Goal: Information Seeking & Learning: Learn about a topic

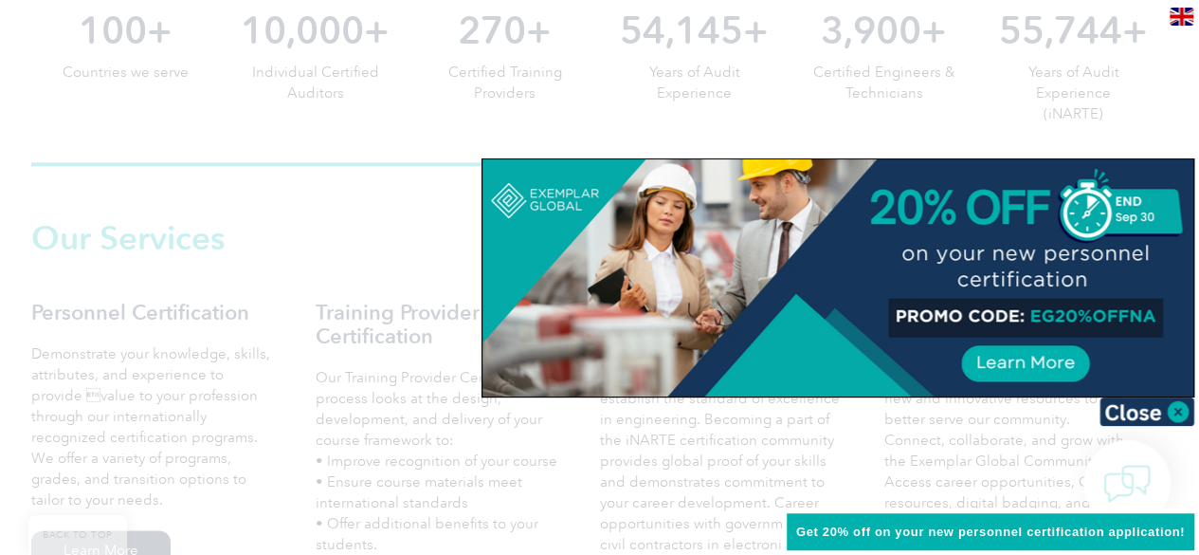
scroll to position [843, 0]
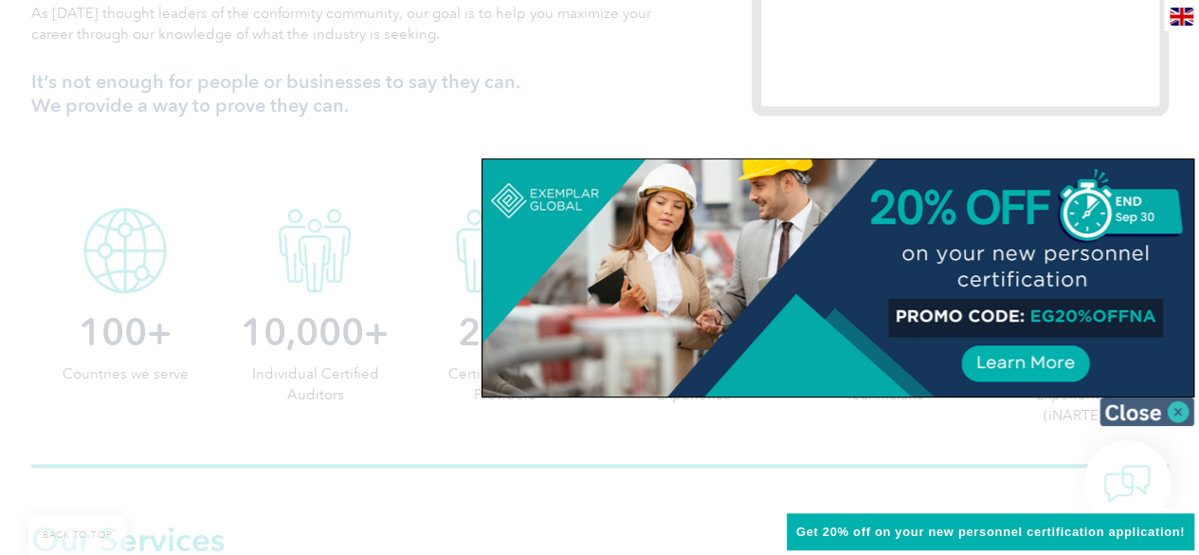
click at [1130, 406] on img at bounding box center [1147, 411] width 95 height 28
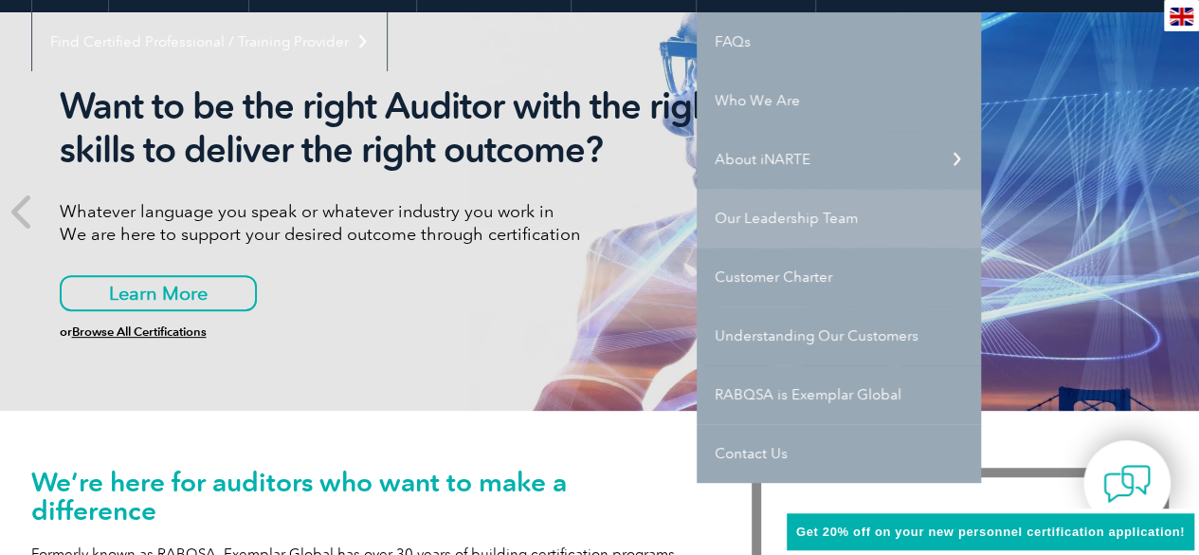
scroll to position [284, 0]
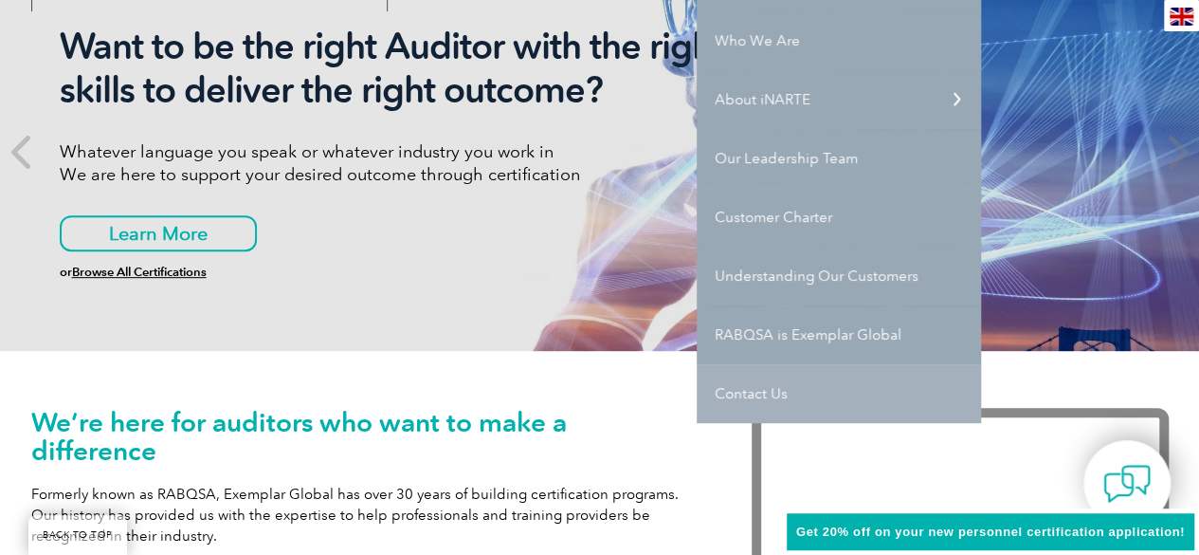
click at [755, 389] on link "Contact Us" at bounding box center [839, 393] width 284 height 59
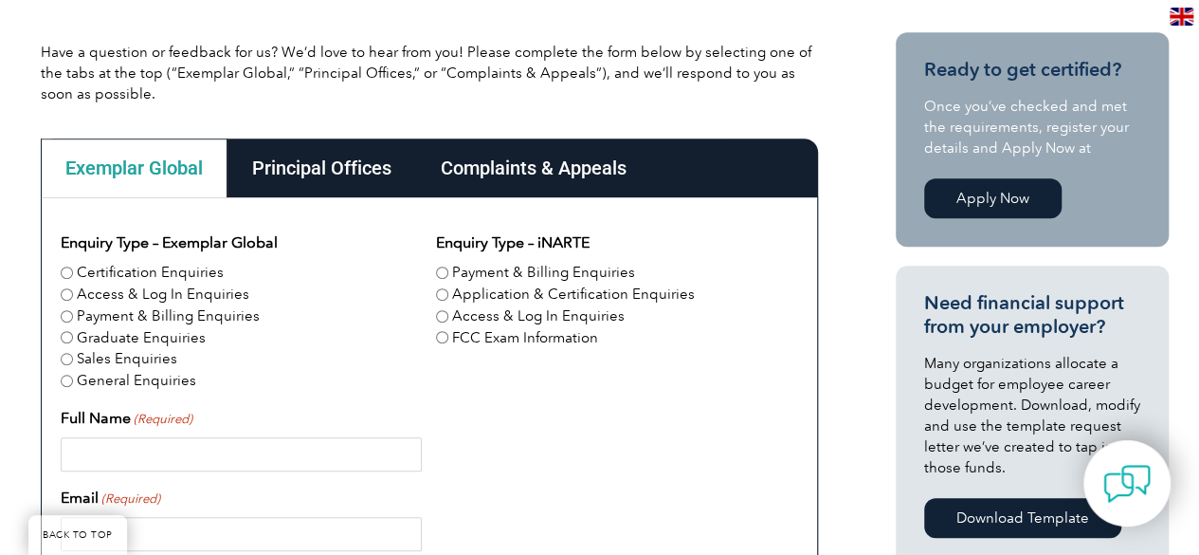
scroll to position [545, 0]
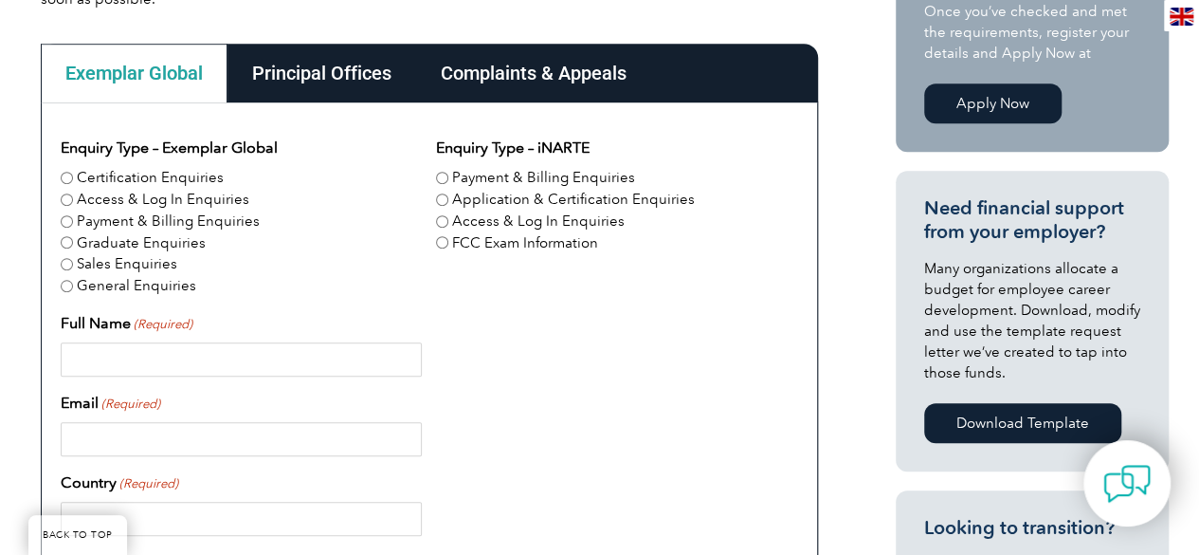
click at [64, 178] on input "Certification Enquiries" at bounding box center [67, 178] width 12 height 12
radio input "true"
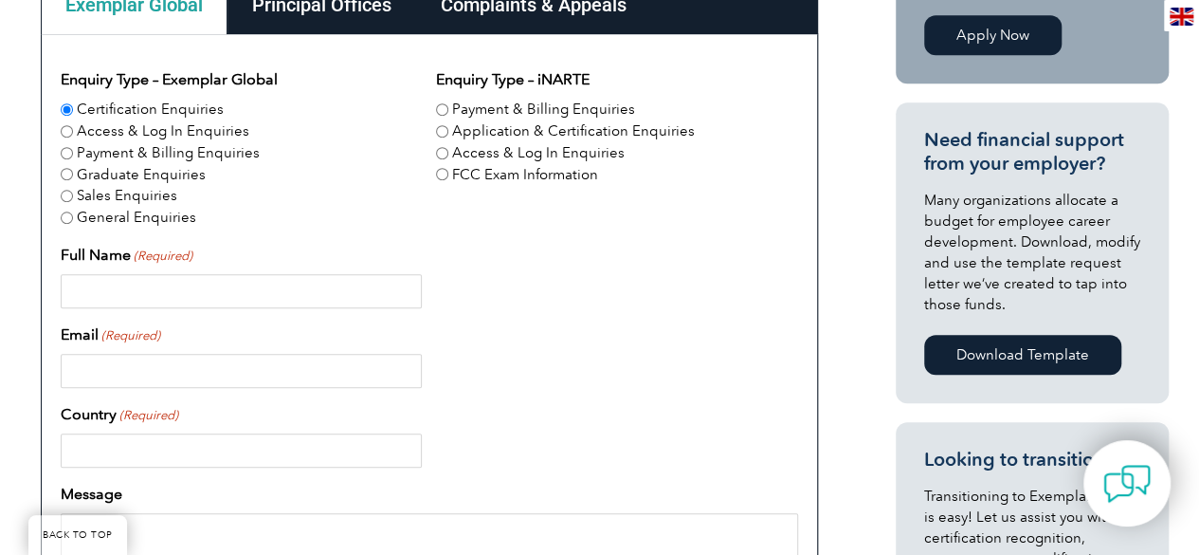
scroll to position [664, 0]
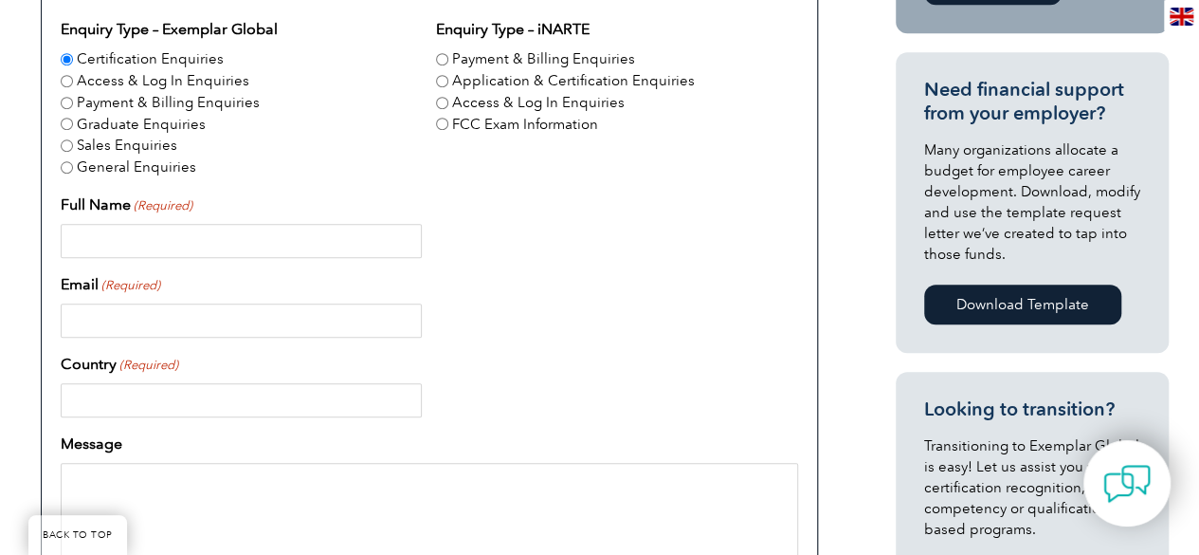
click at [187, 244] on input "Full Name (Required)" at bounding box center [241, 241] width 361 height 34
click at [261, 237] on input "Full Name (Required)" at bounding box center [241, 241] width 361 height 34
type input "Adnan Ali"
click at [218, 320] on input "Email (Required)" at bounding box center [241, 320] width 361 height 34
type input "sales@isoqarpk.com"
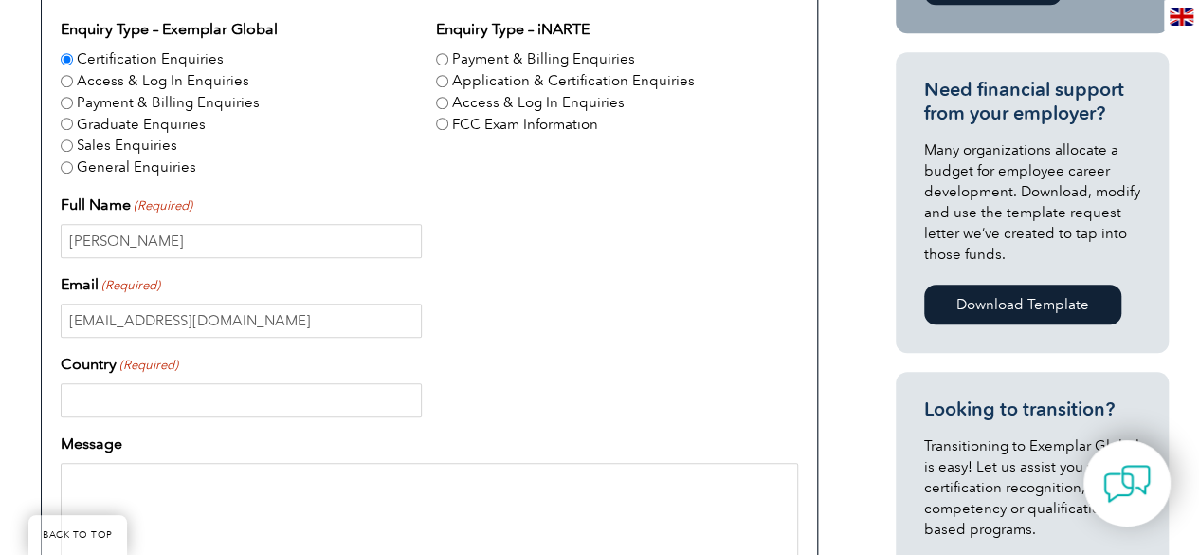
click at [190, 393] on input "Country (Required)" at bounding box center [241, 400] width 361 height 34
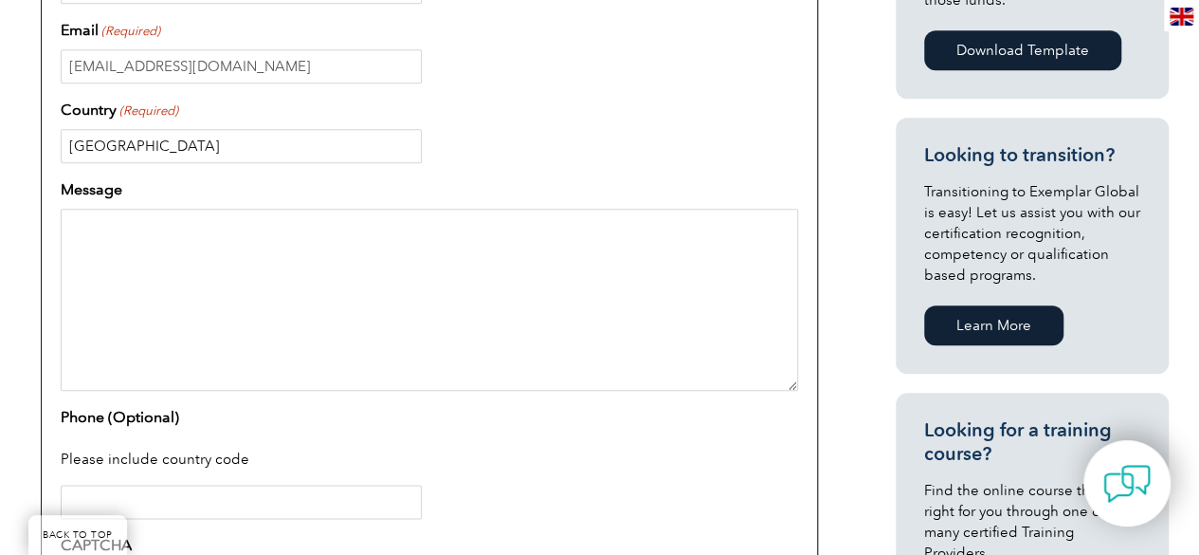
scroll to position [948, 0]
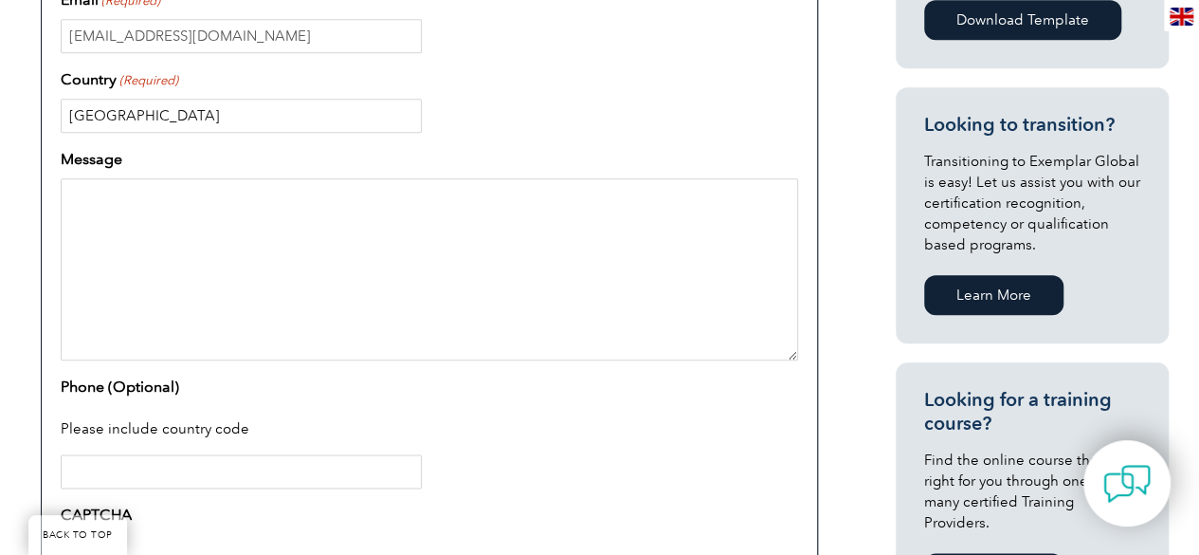
type input "[GEOGRAPHIC_DATA]"
click at [164, 208] on textarea "Message" at bounding box center [430, 269] width 738 height 182
type textarea "D"
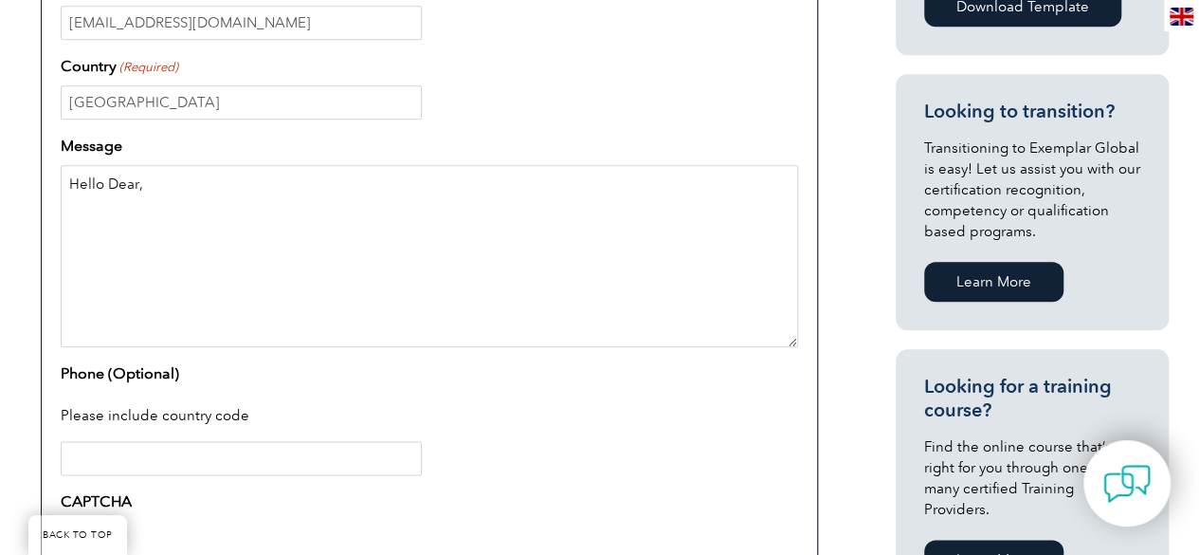
scroll to position [1043, 0]
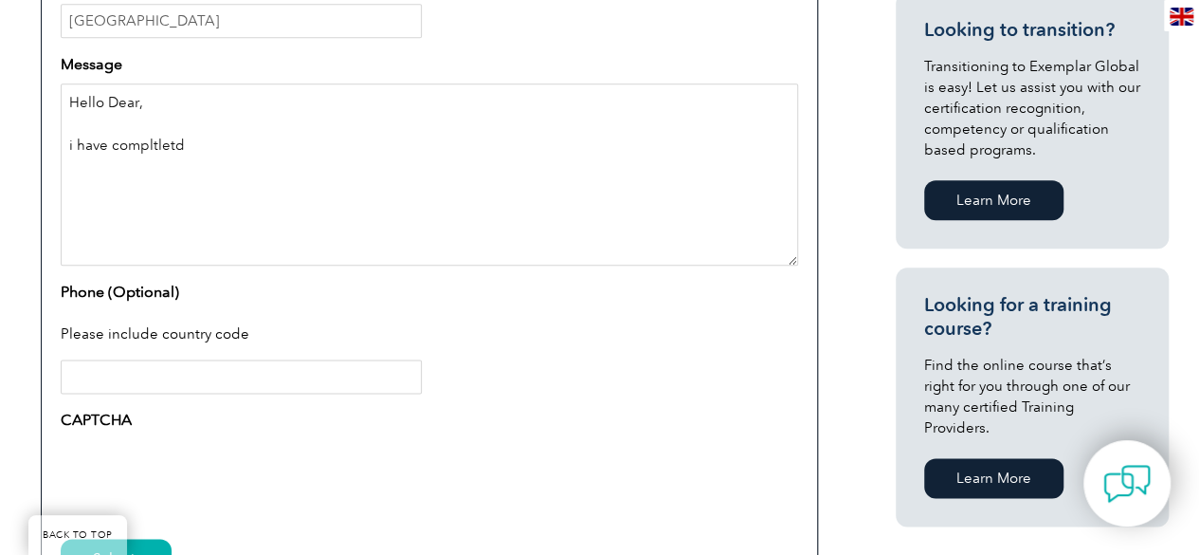
type textarea "Hello Dear, i have completed"
drag, startPoint x: 190, startPoint y: 143, endPoint x: 46, endPoint y: 71, distance: 161.1
click at [46, 71] on div "Enquiry Type – Exemplar Global Certification Enquiries Access & Log In Enquirie…" at bounding box center [429, 127] width 777 height 1045
click at [103, 174] on textarea "Hello Dear, i have completed" at bounding box center [430, 174] width 738 height 182
click at [79, 143] on textarea "Hello Dear, i have completed" at bounding box center [430, 174] width 738 height 182
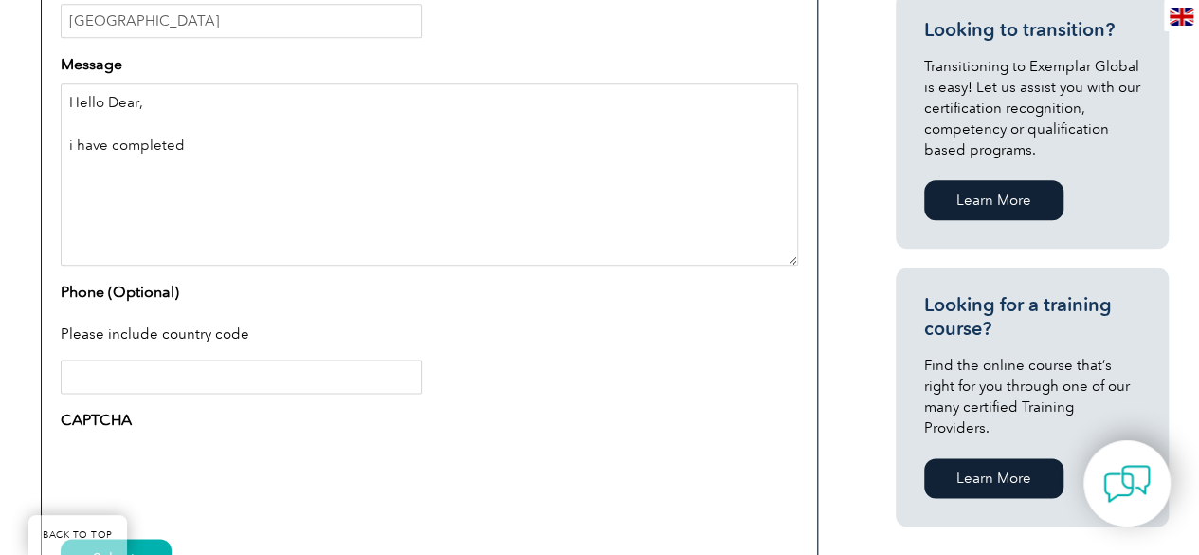
drag, startPoint x: 111, startPoint y: 135, endPoint x: 66, endPoint y: 95, distance: 59.8
click at [66, 95] on textarea "Hello Dear, i have completed" at bounding box center [430, 174] width 738 height 182
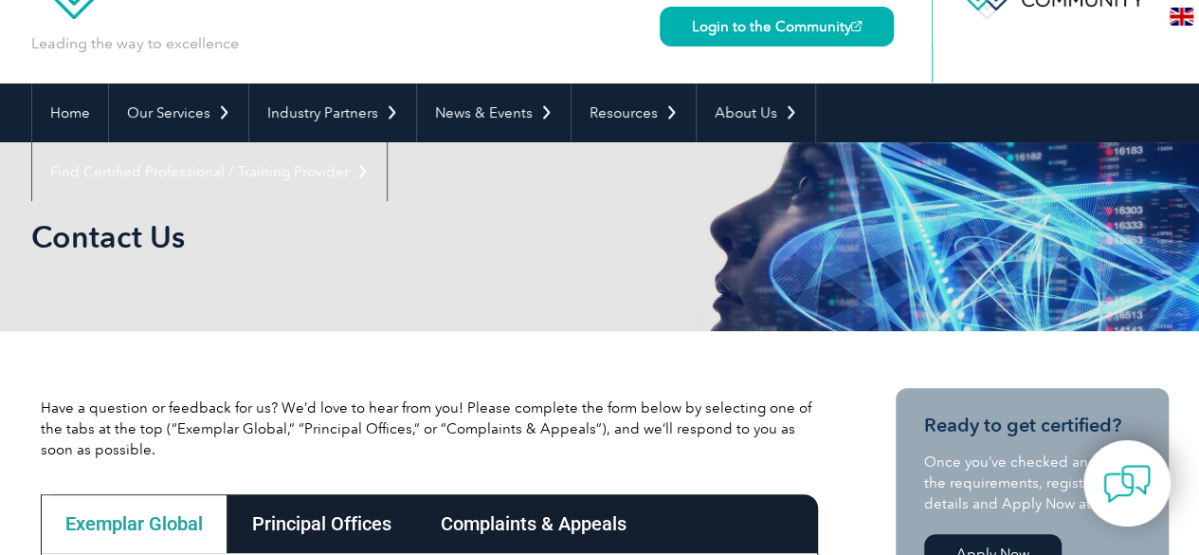
scroll to position [190, 0]
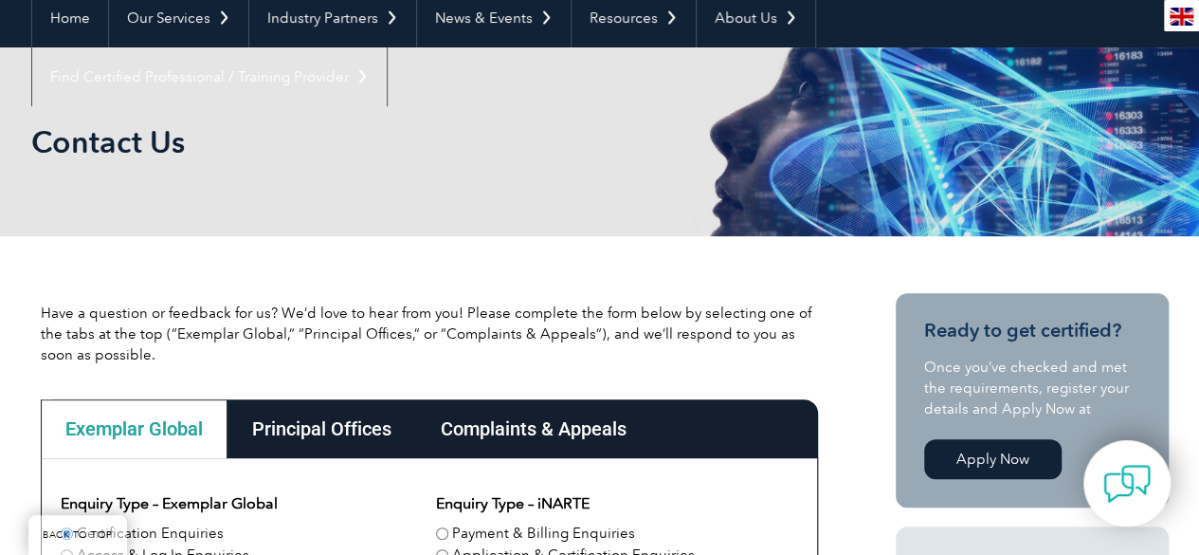
click at [280, 333] on p "Have a question or feedback for us? We’d love to hear from you! Please complete…" at bounding box center [429, 333] width 777 height 63
drag, startPoint x: 279, startPoint y: 334, endPoint x: 172, endPoint y: 329, distance: 107.2
click at [172, 329] on p "Have a question or feedback for us? We’d love to hear from you! Please complete…" at bounding box center [429, 333] width 777 height 63
copy p "Exemplar Global"
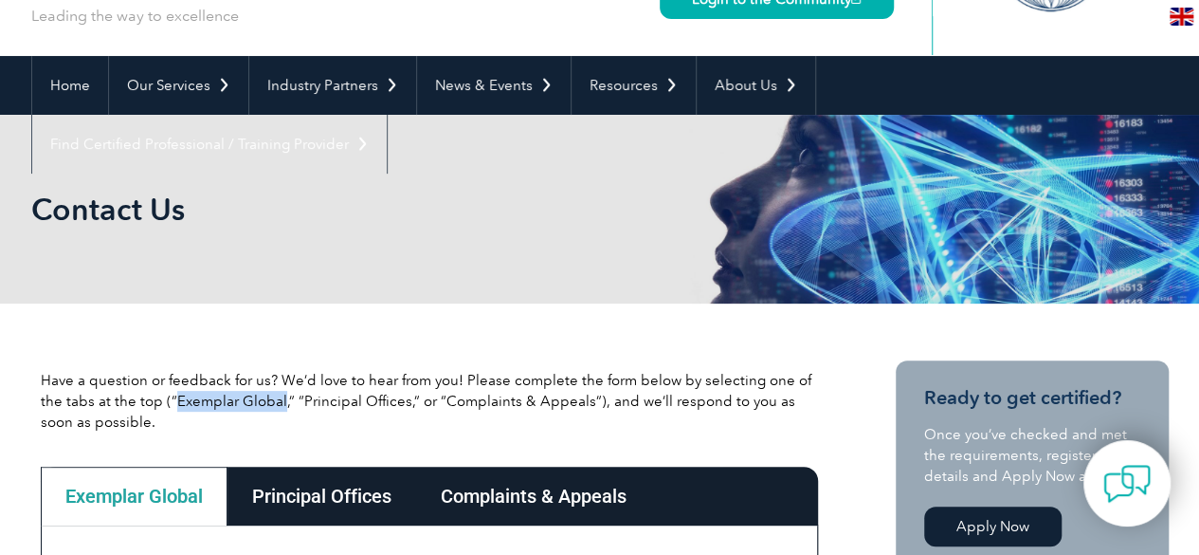
scroll to position [0, 0]
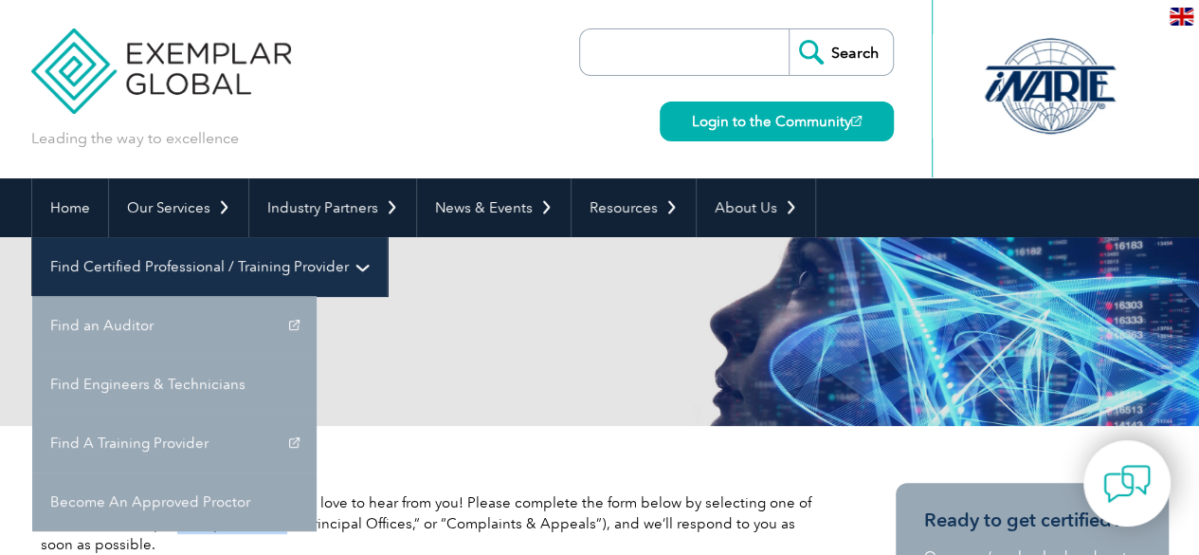
click at [387, 237] on link "Find Certified Professional / Training Provider" at bounding box center [209, 266] width 355 height 59
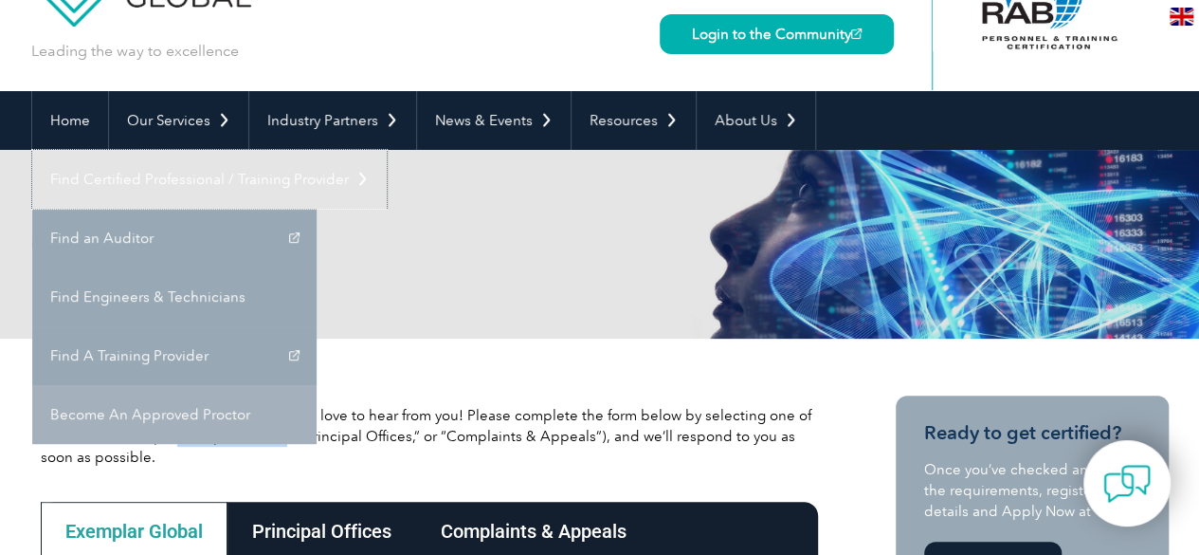
scroll to position [190, 0]
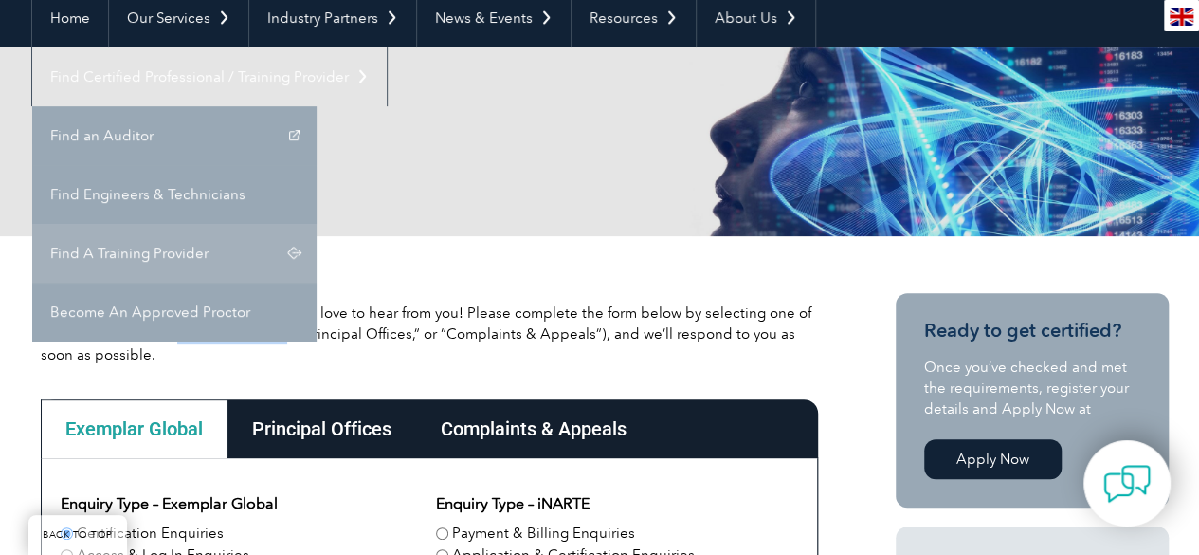
click at [317, 224] on link "Find A Training Provider" at bounding box center [174, 253] width 284 height 59
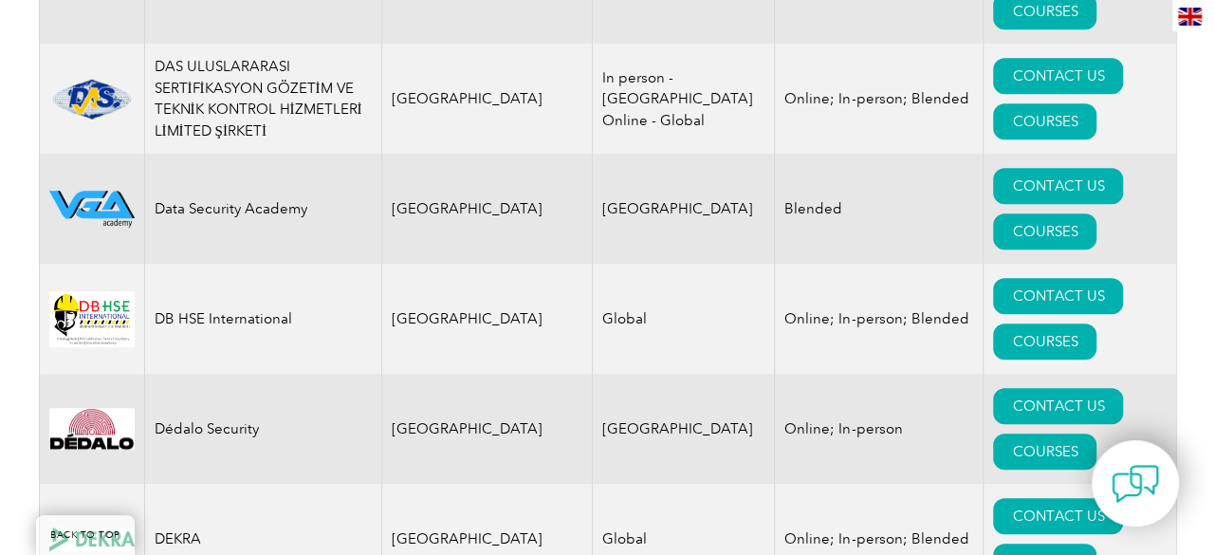
scroll to position [7774, 0]
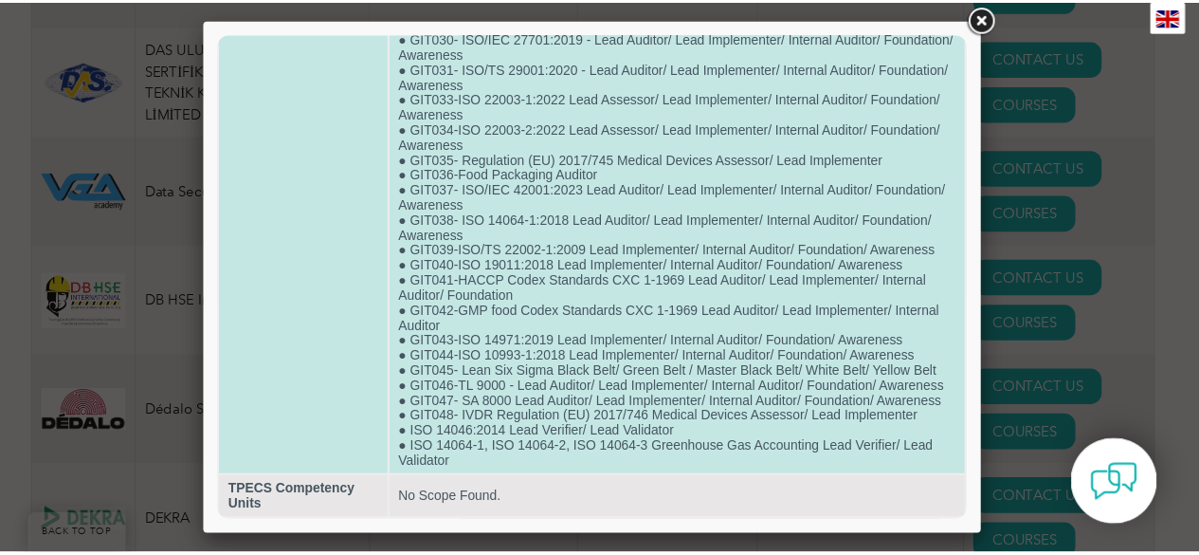
scroll to position [968, 0]
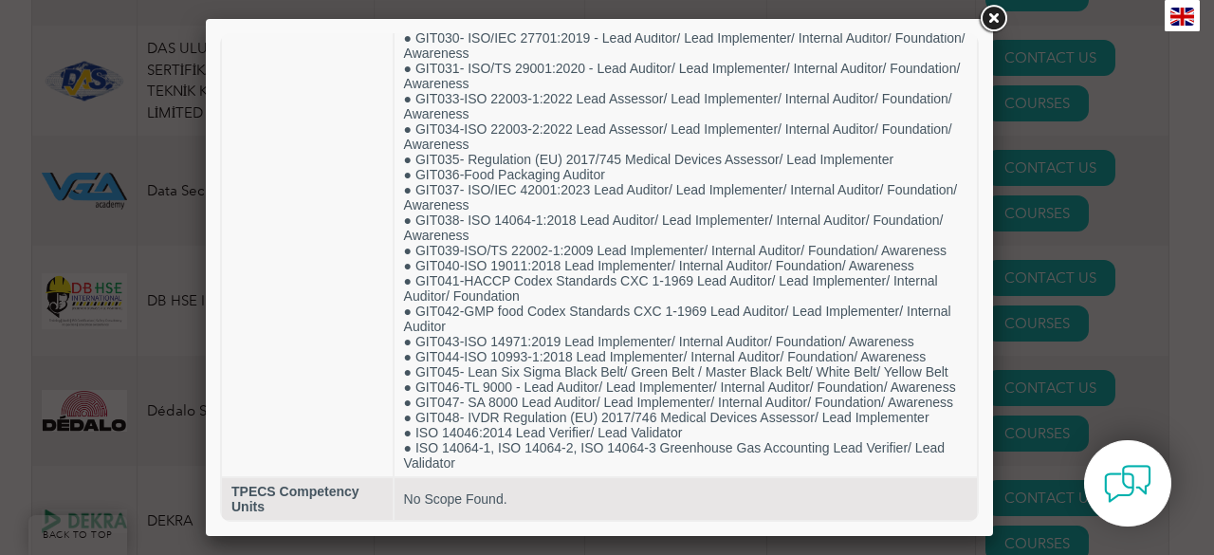
click at [998, 18] on link at bounding box center [993, 19] width 34 height 34
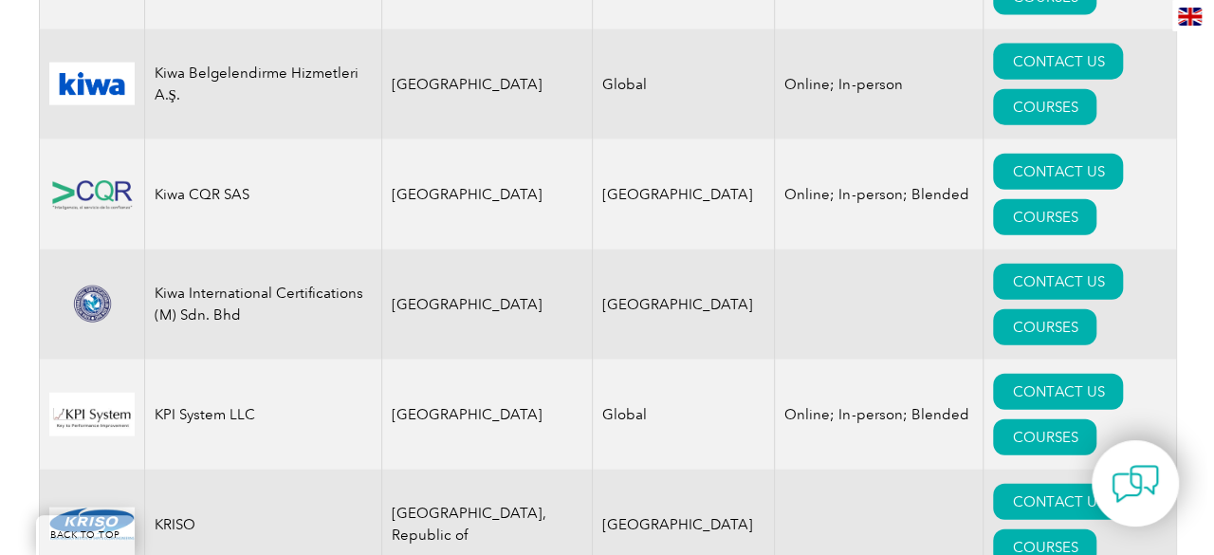
scroll to position [16592, 0]
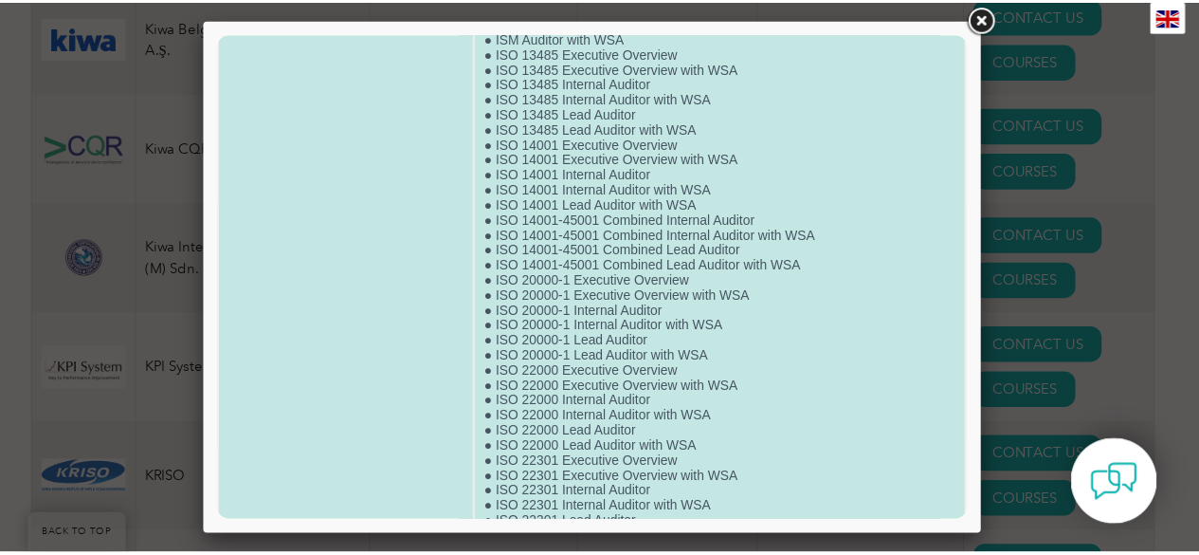
scroll to position [0, 0]
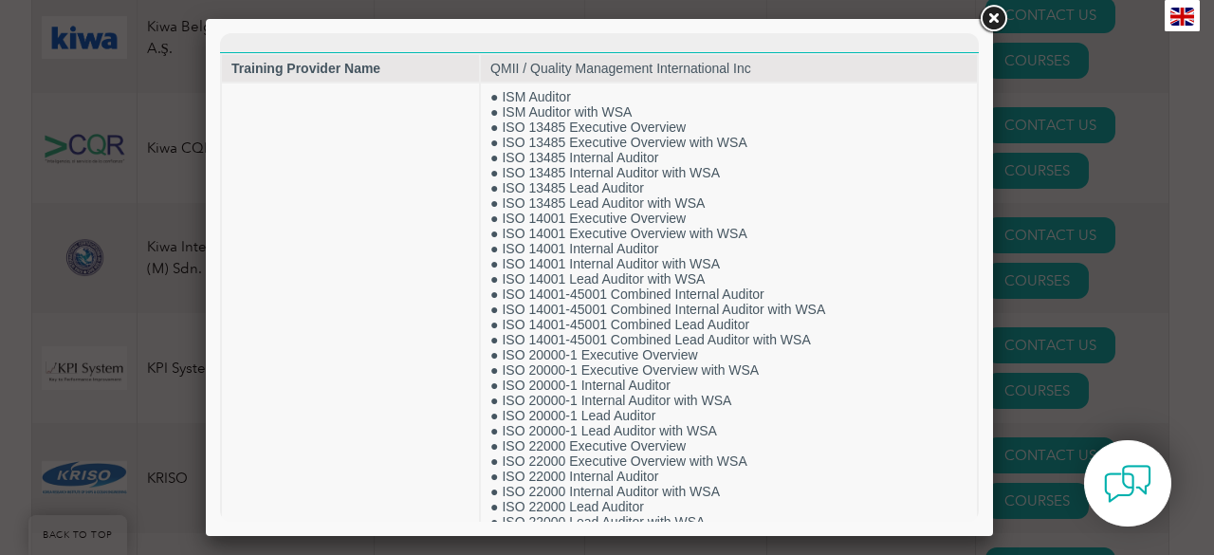
click at [998, 26] on link at bounding box center [993, 19] width 34 height 34
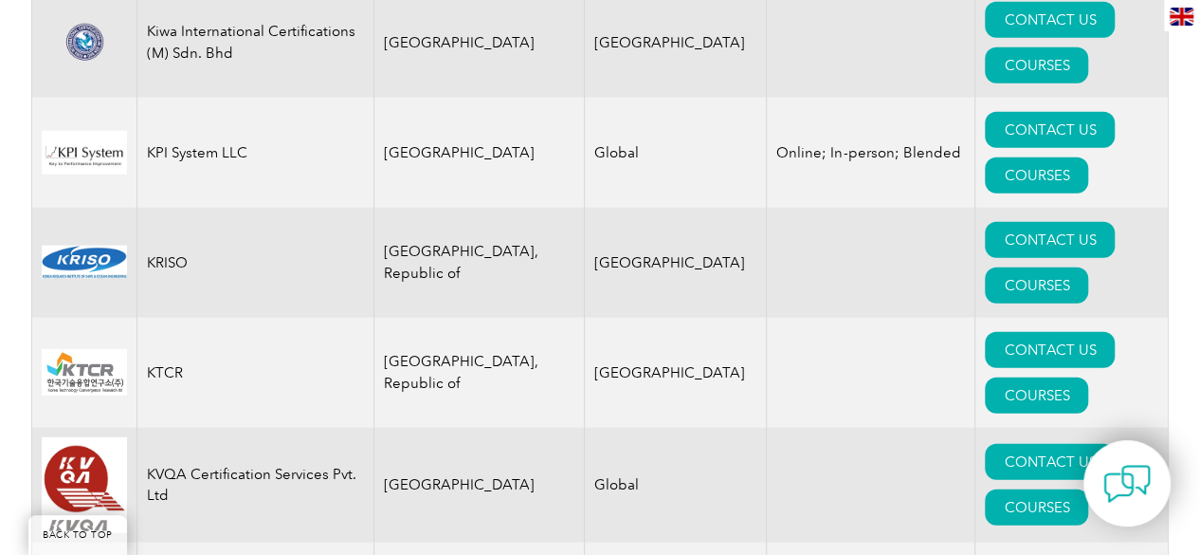
scroll to position [16801, 0]
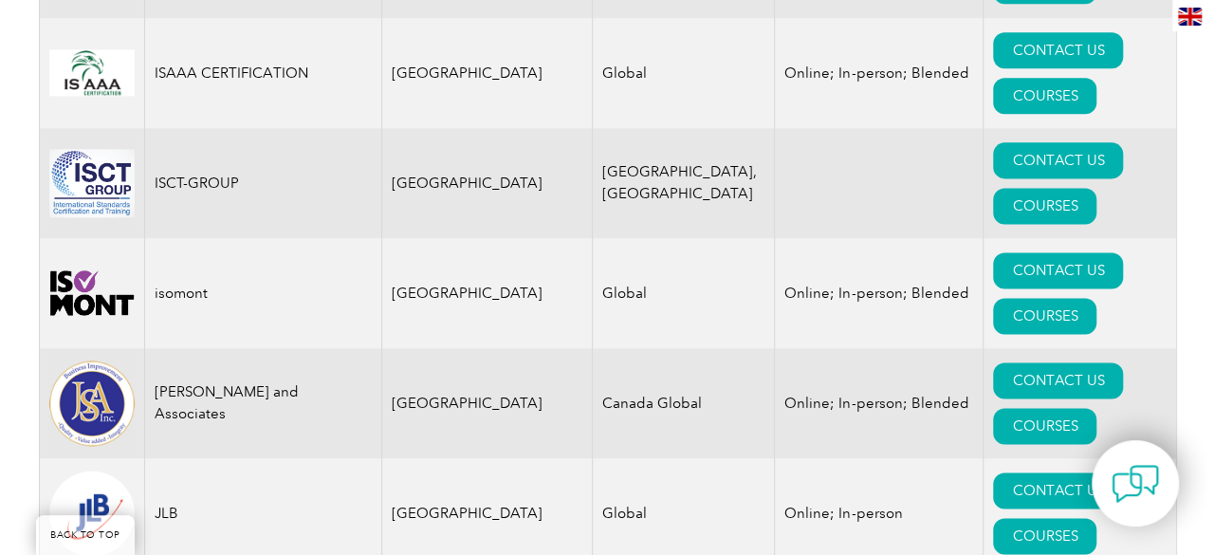
scroll to position [15569, 0]
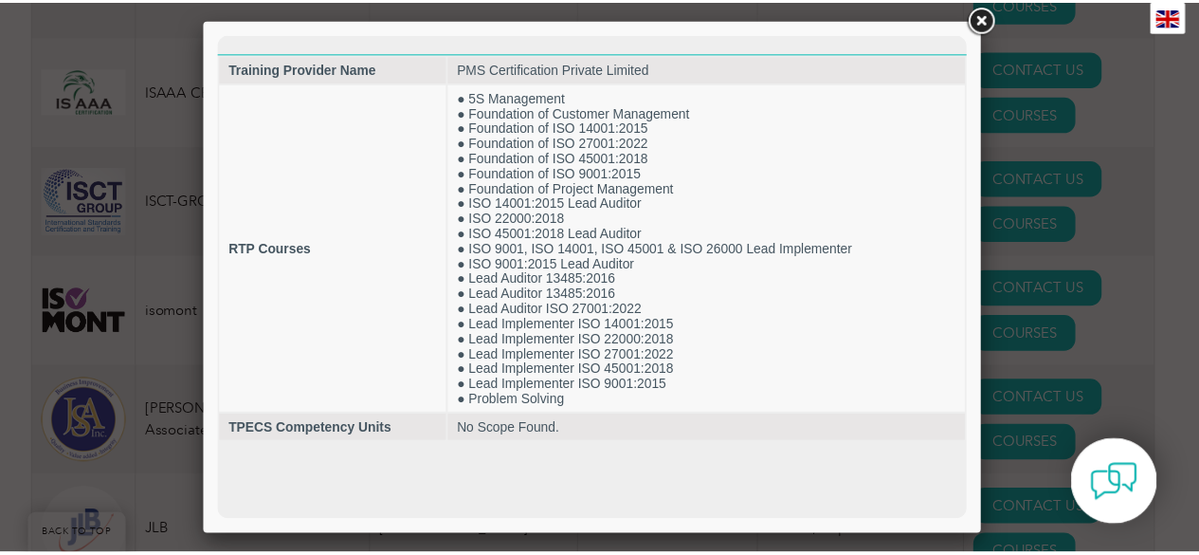
scroll to position [0, 0]
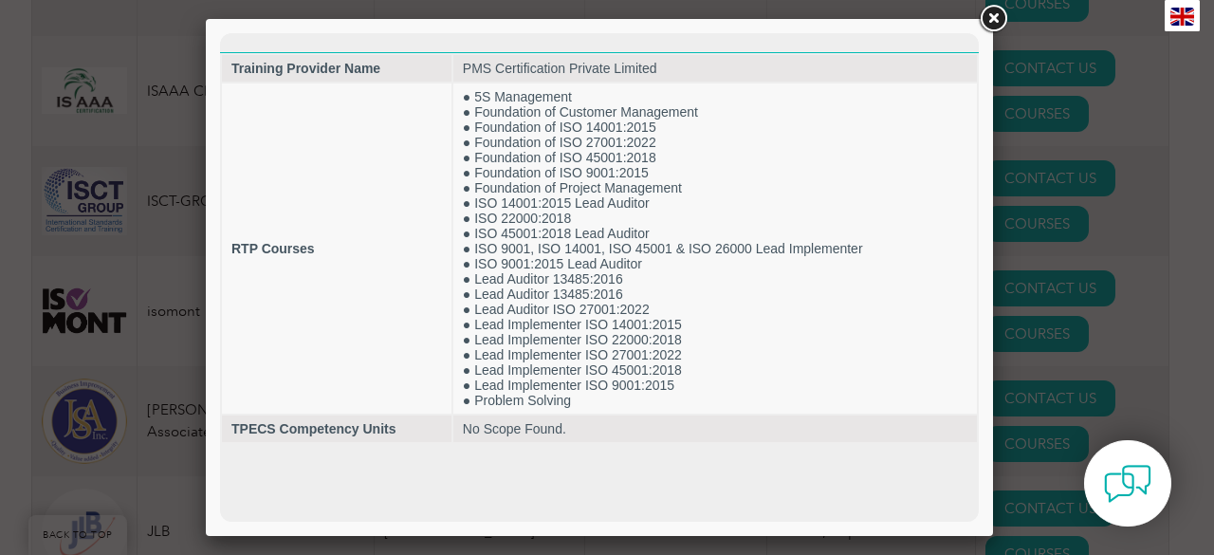
click at [998, 23] on link at bounding box center [993, 19] width 34 height 34
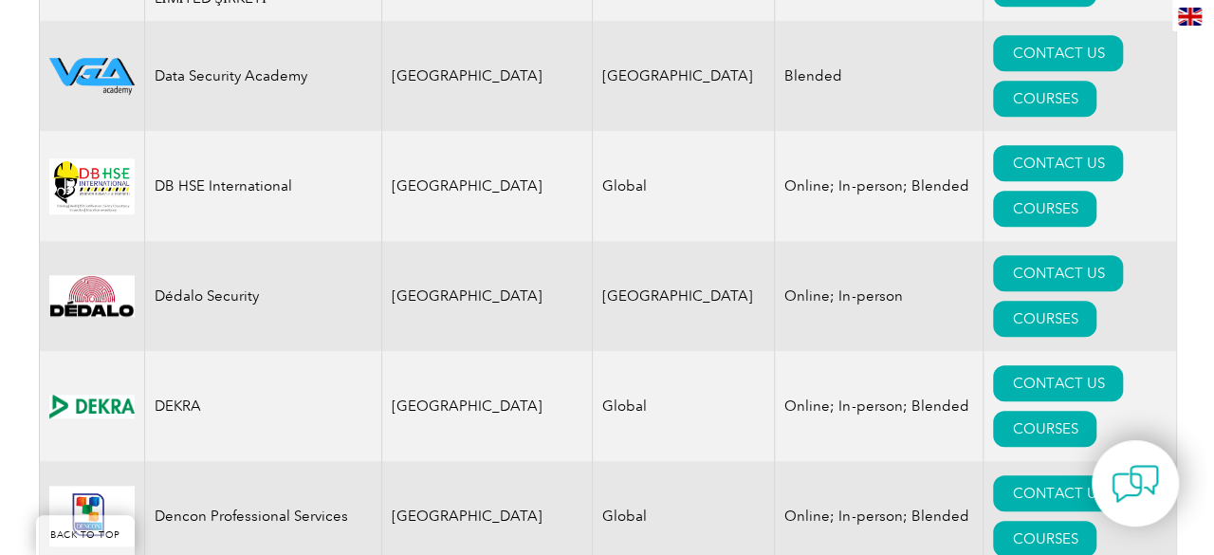
scroll to position [7794, 0]
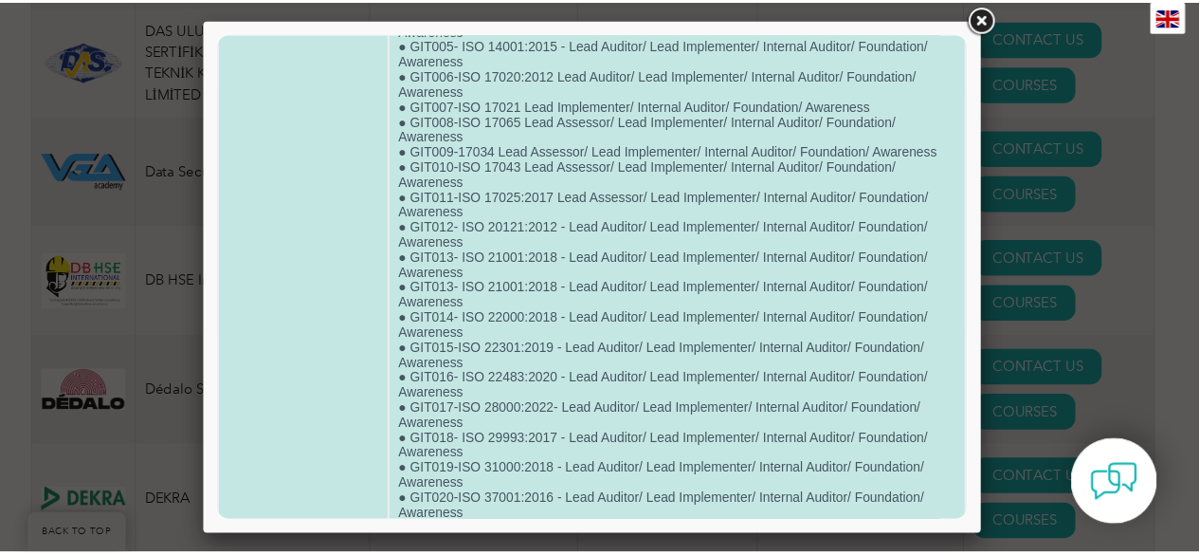
scroll to position [190, 0]
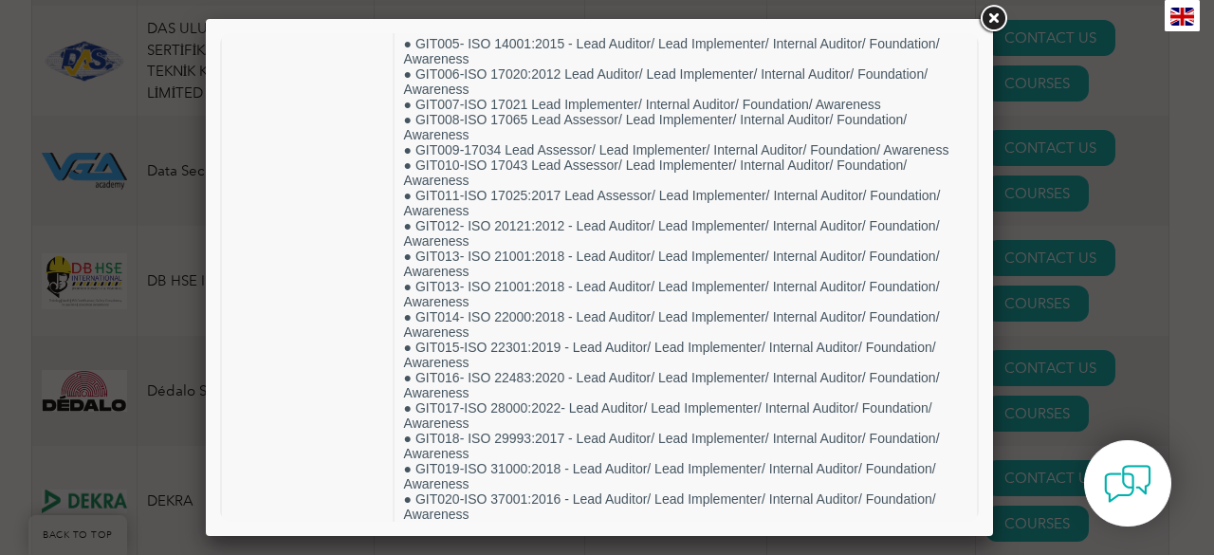
click at [994, 24] on link at bounding box center [993, 19] width 34 height 34
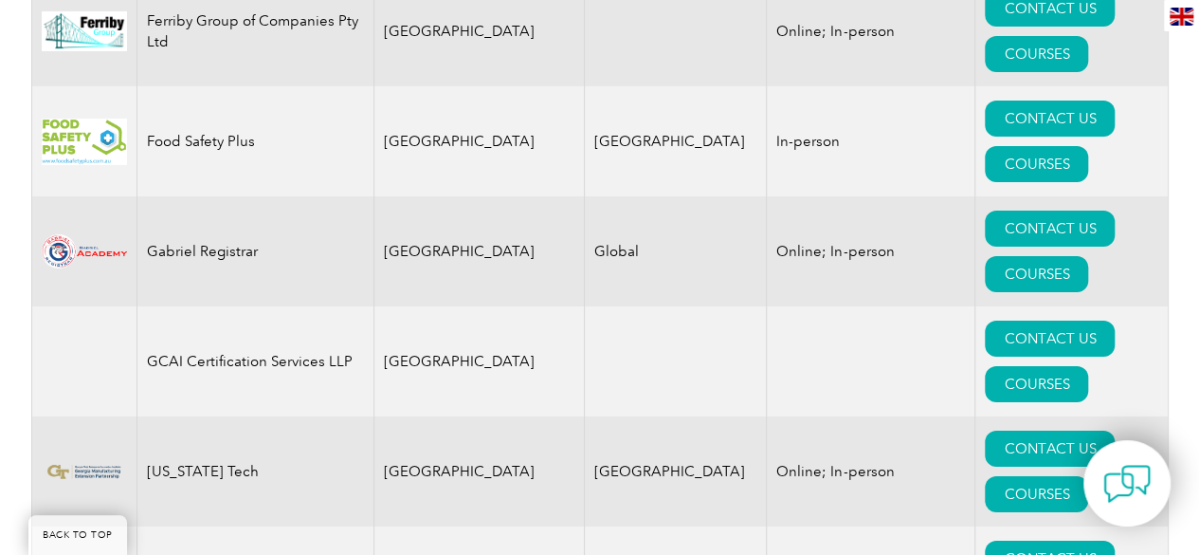
scroll to position [10544, 0]
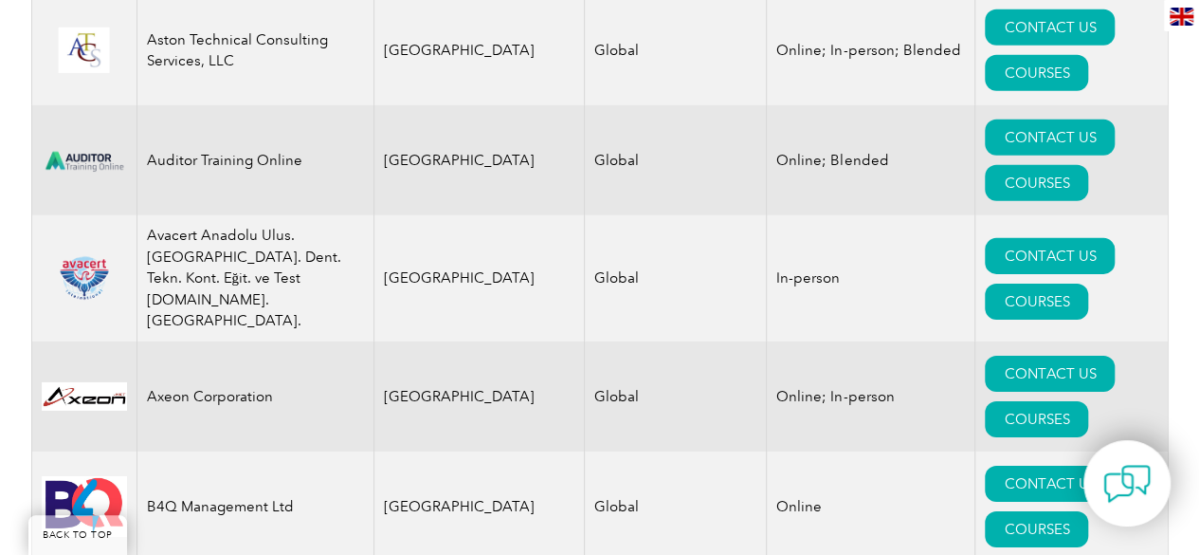
scroll to position [2864, 0]
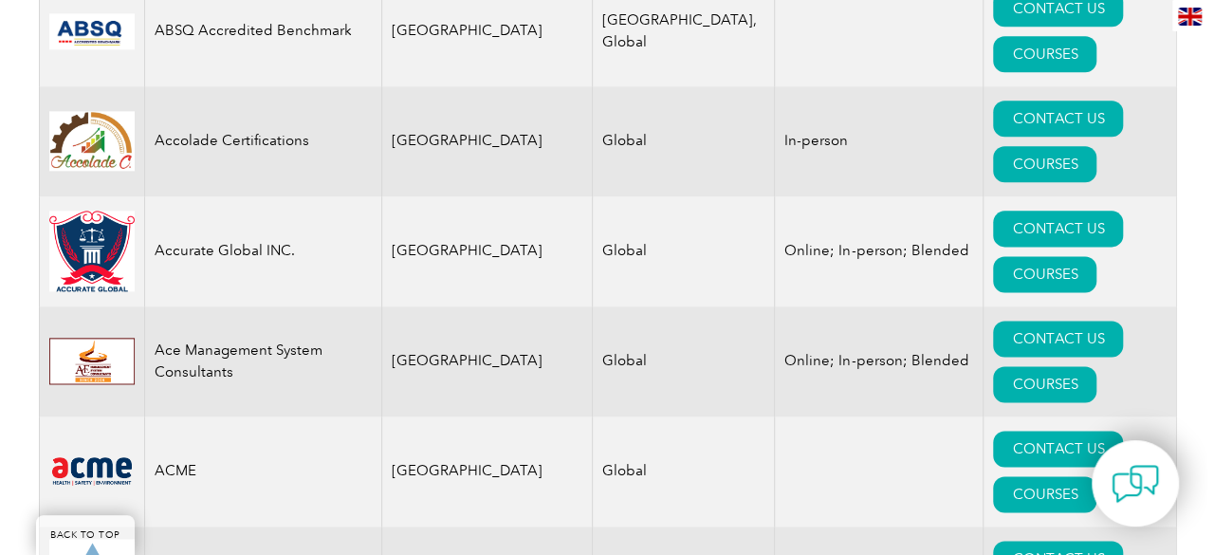
scroll to position [1158, 0]
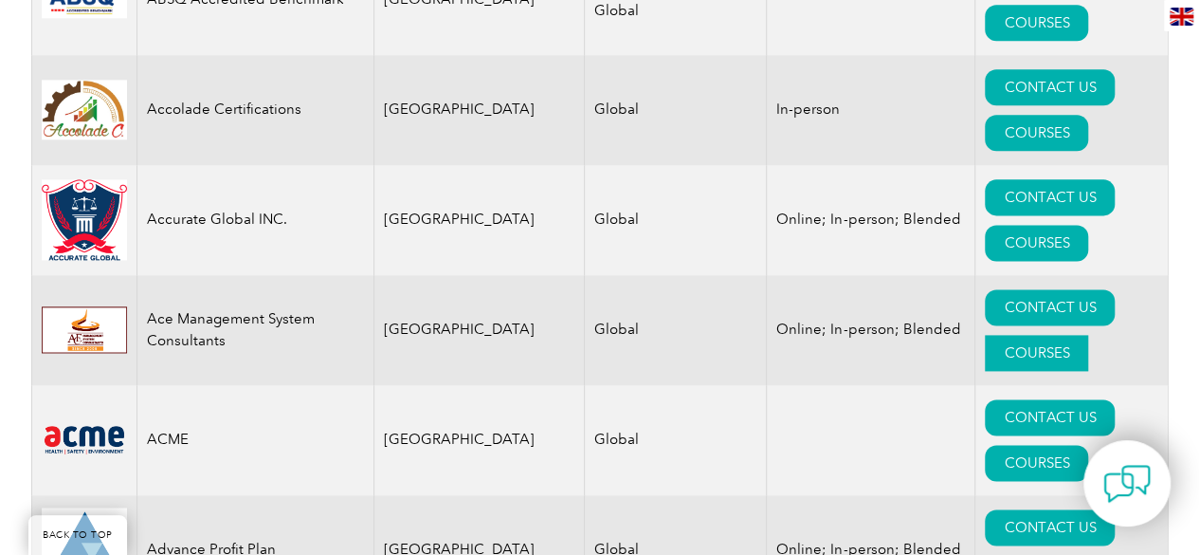
click at [1062, 335] on link "COURSES" at bounding box center [1036, 353] width 103 height 36
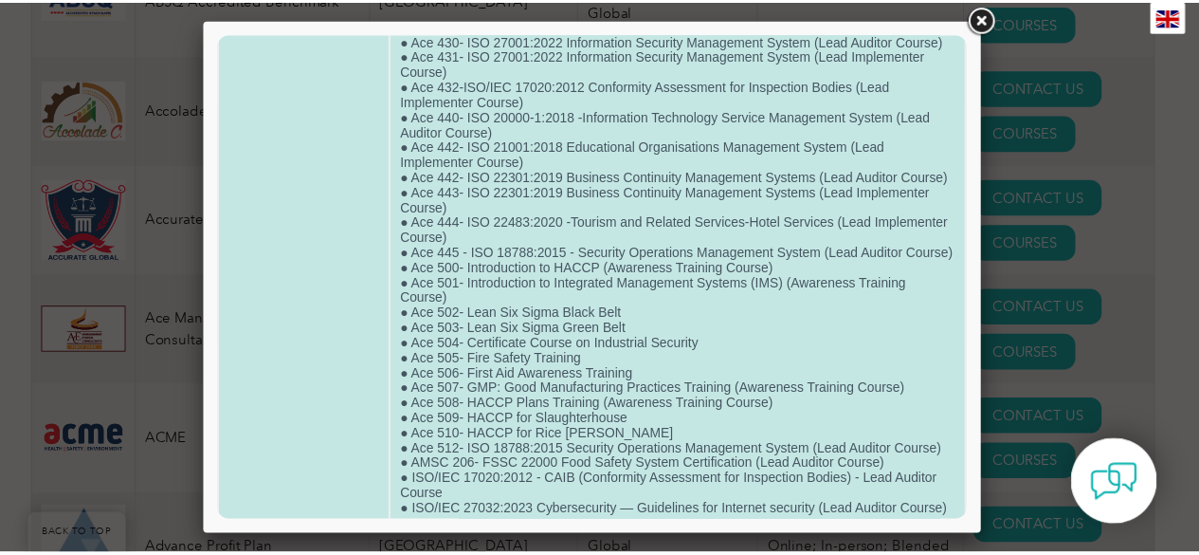
scroll to position [771, 0]
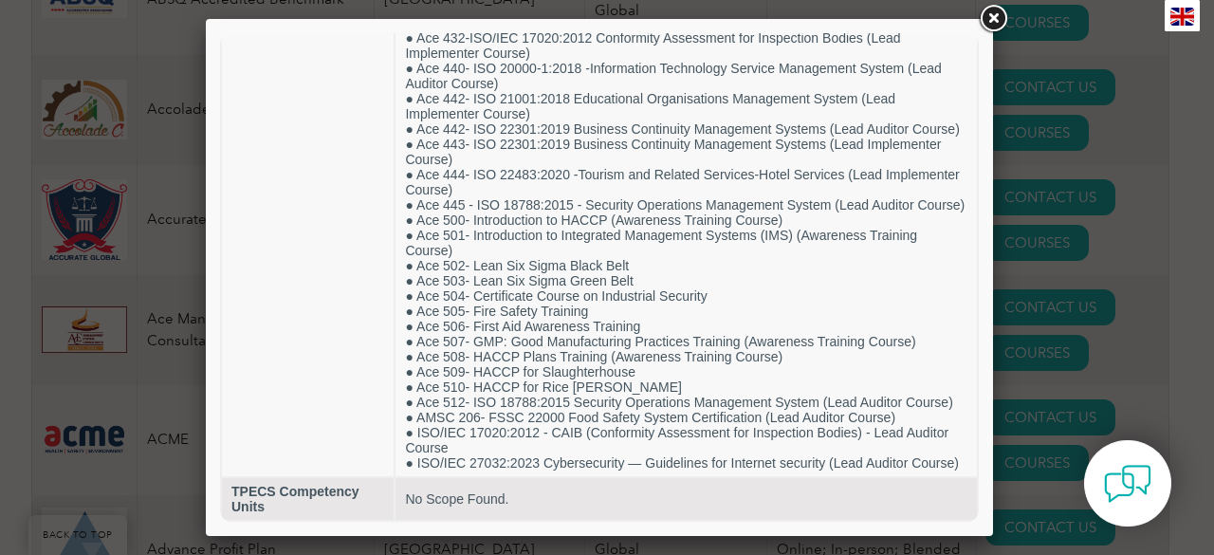
click at [989, 24] on link at bounding box center [993, 19] width 34 height 34
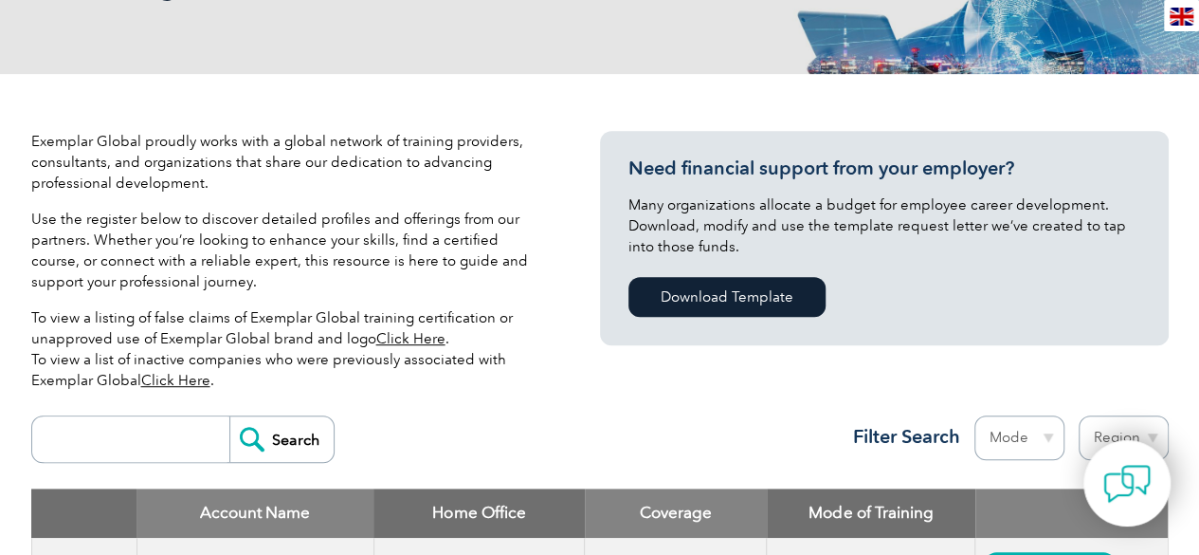
scroll to position [494, 0]
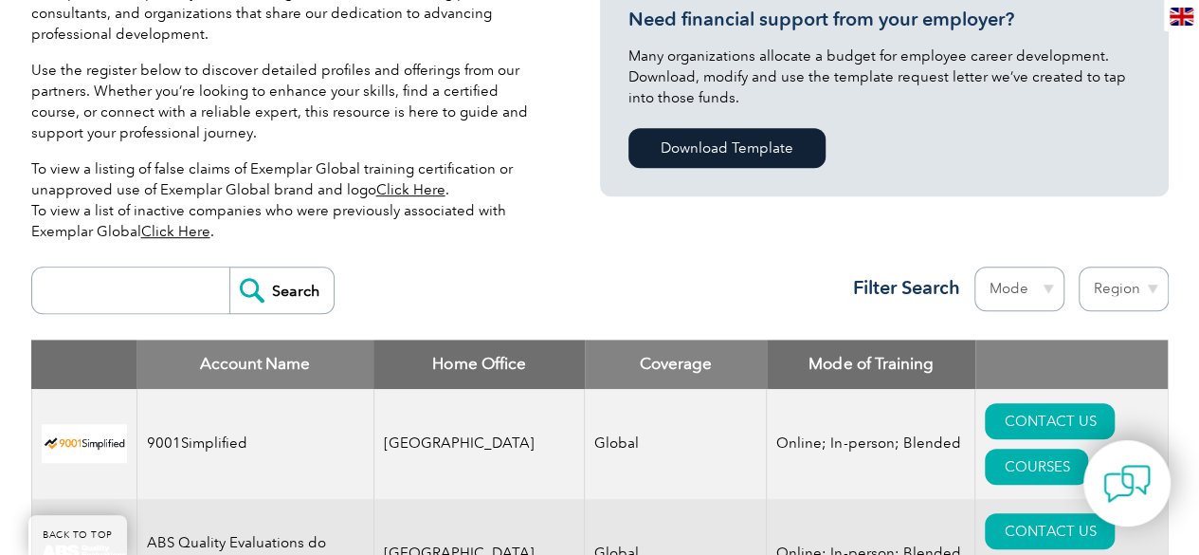
click at [193, 282] on input "search" at bounding box center [136, 290] width 188 height 46
type input "ISO"
click at [229, 267] on input "Search" at bounding box center [281, 290] width 104 height 46
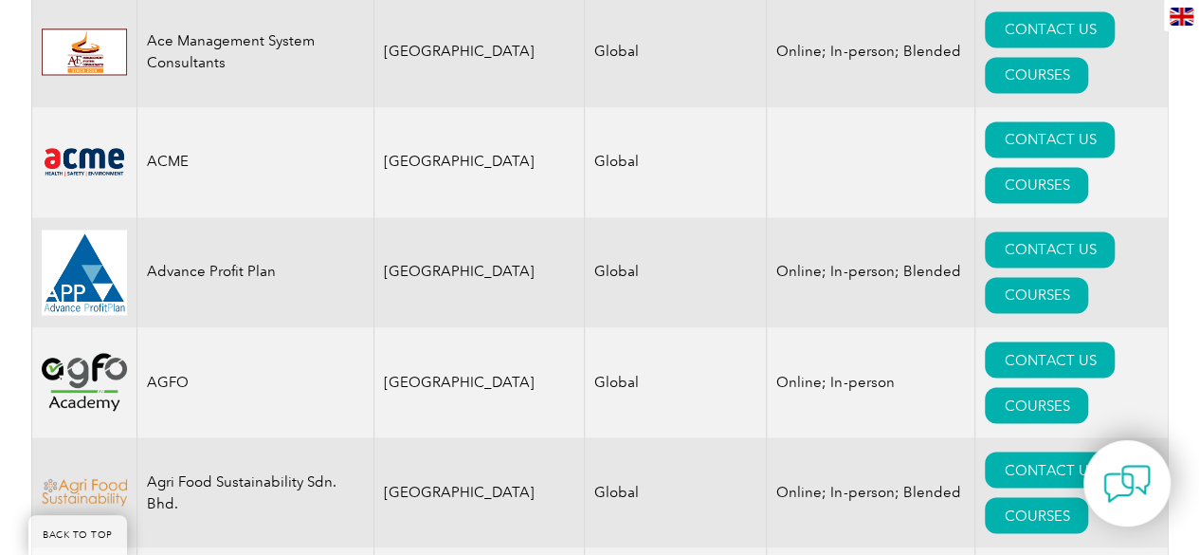
scroll to position [1442, 0]
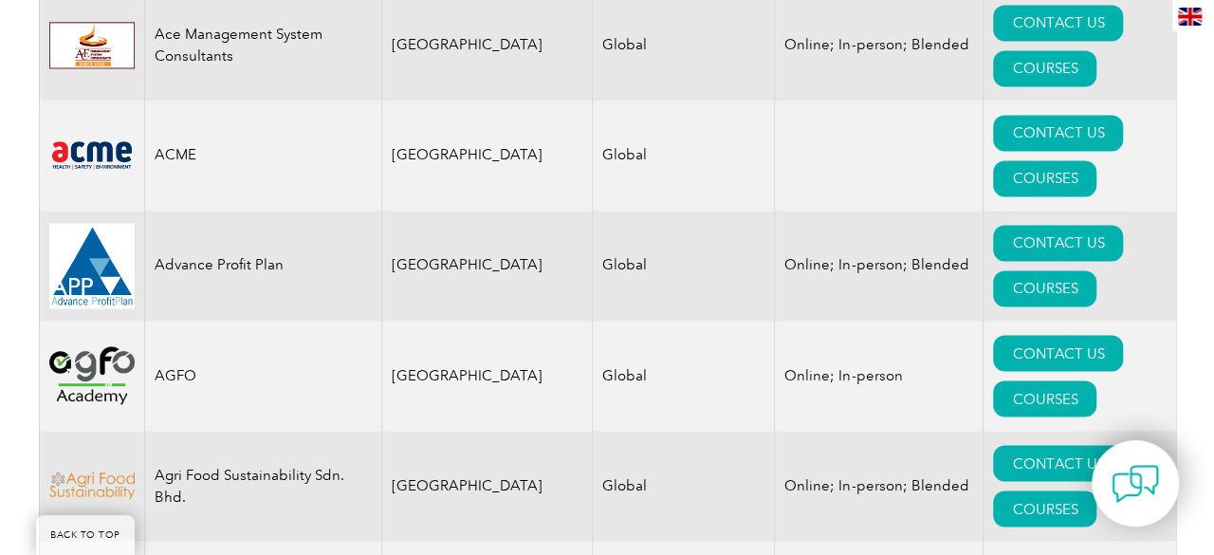
scroll to position [1927, 0]
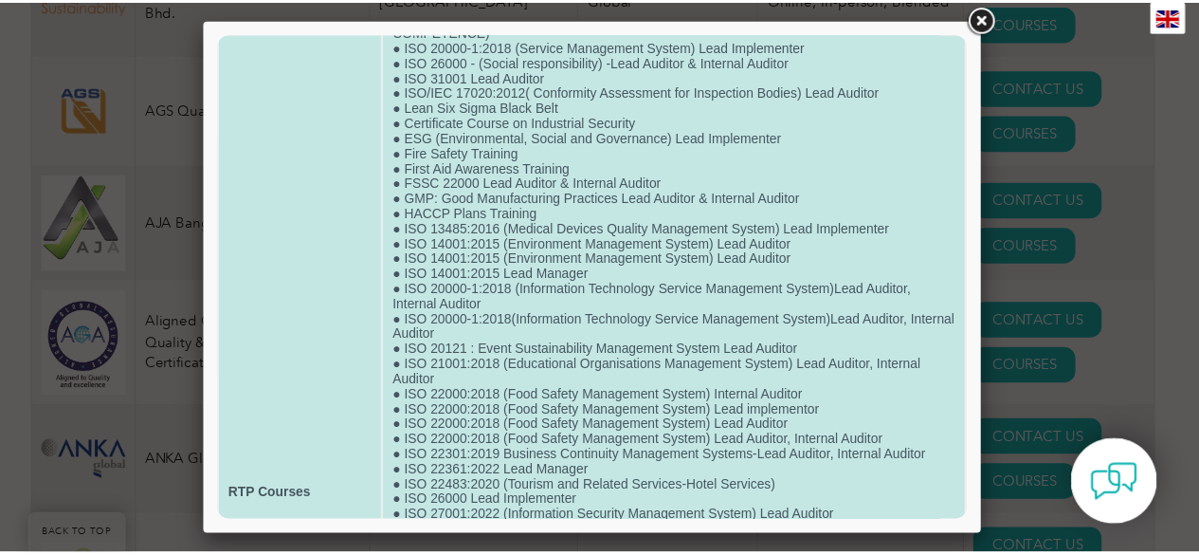
scroll to position [0, 0]
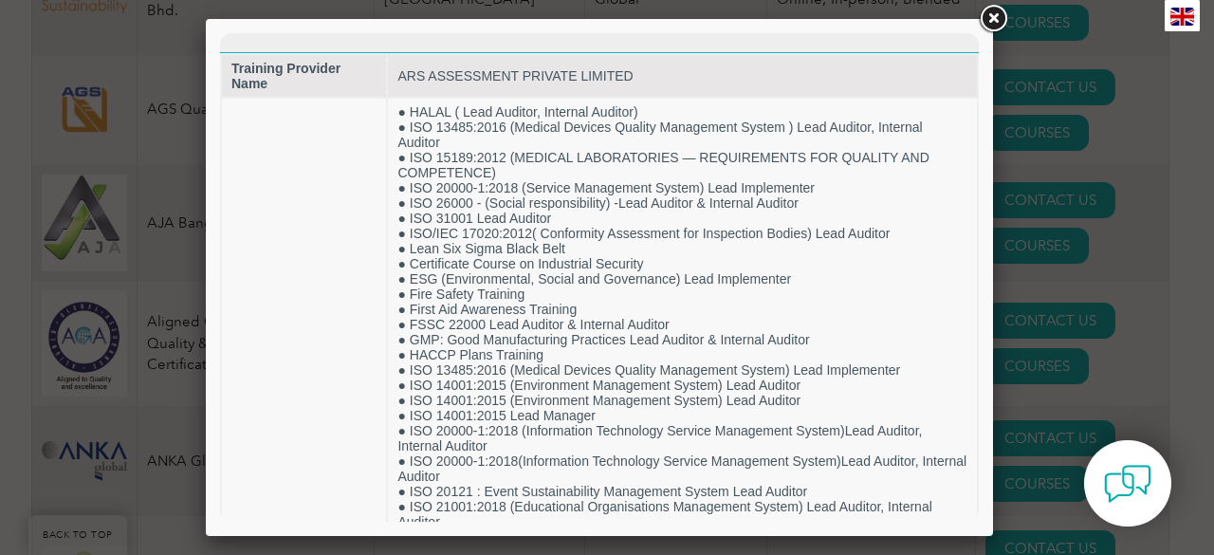
click at [994, 21] on link at bounding box center [993, 19] width 34 height 34
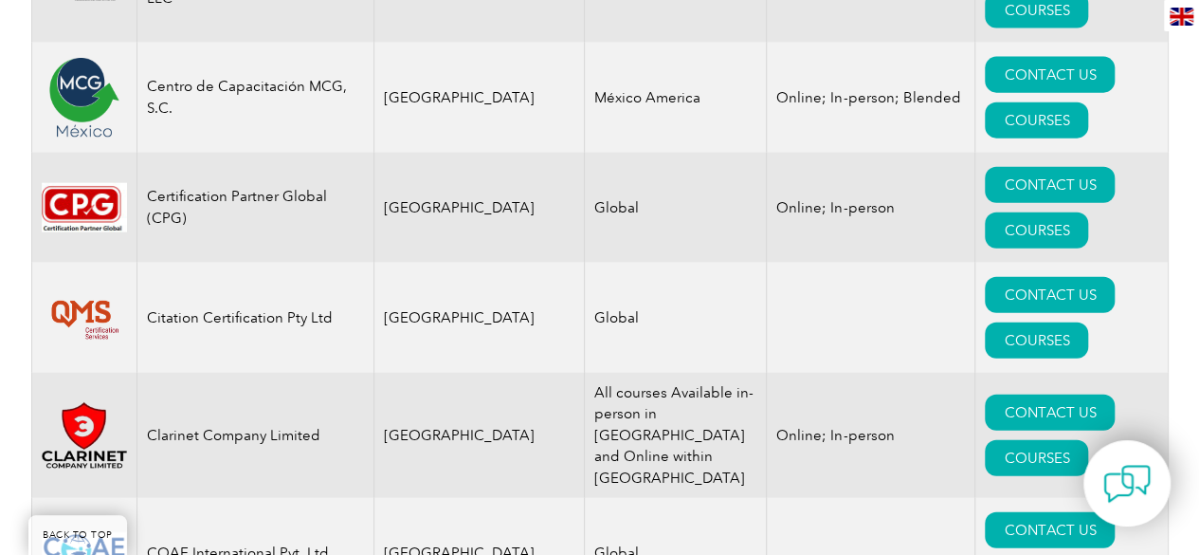
scroll to position [6110, 0]
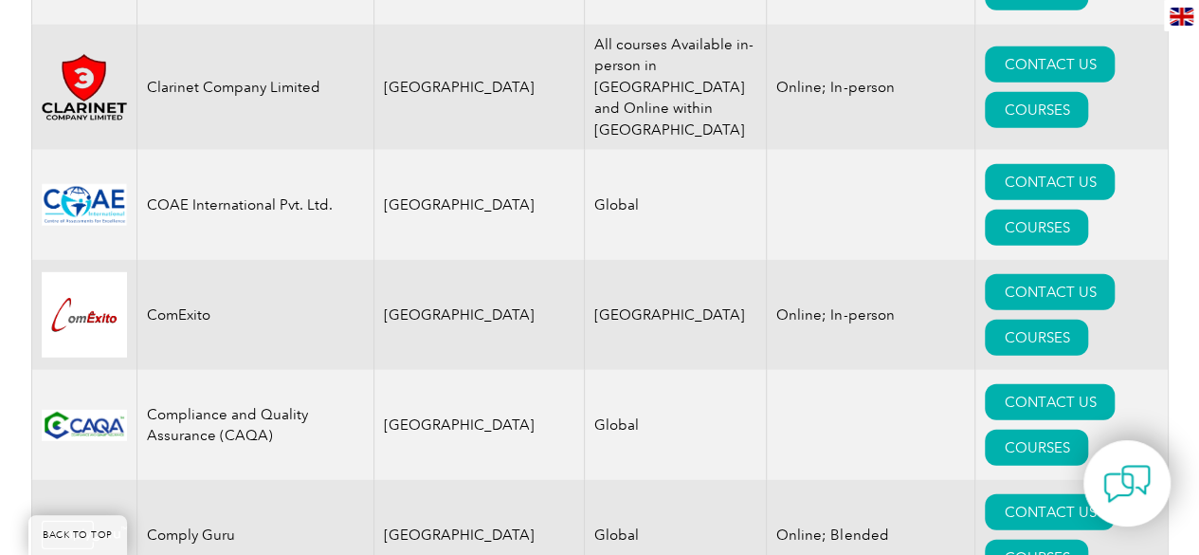
drag, startPoint x: 315, startPoint y: 300, endPoint x: 136, endPoint y: 303, distance: 179.2
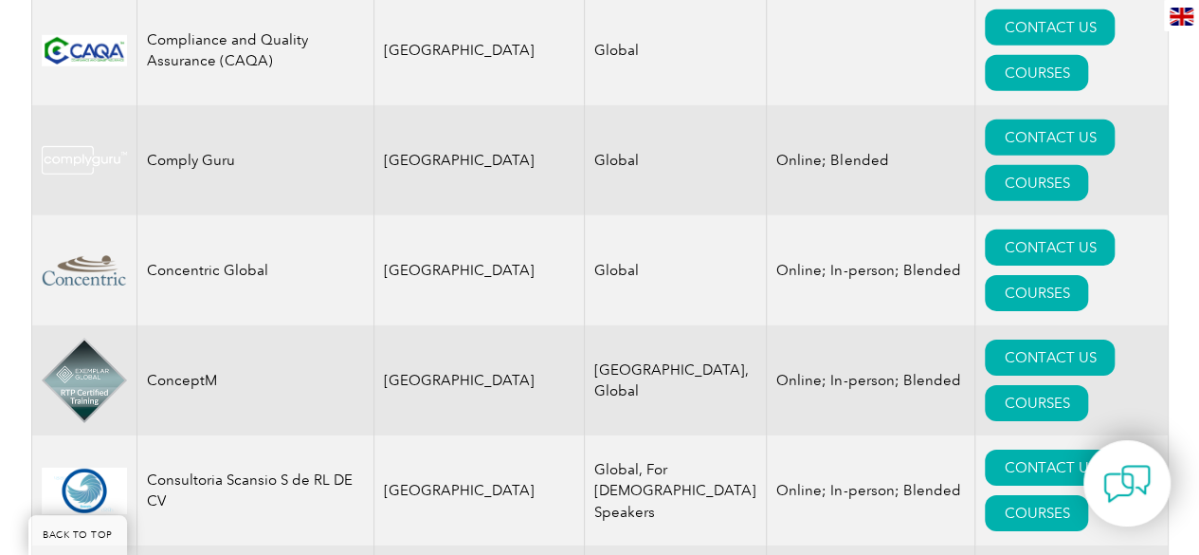
scroll to position [6490, 0]
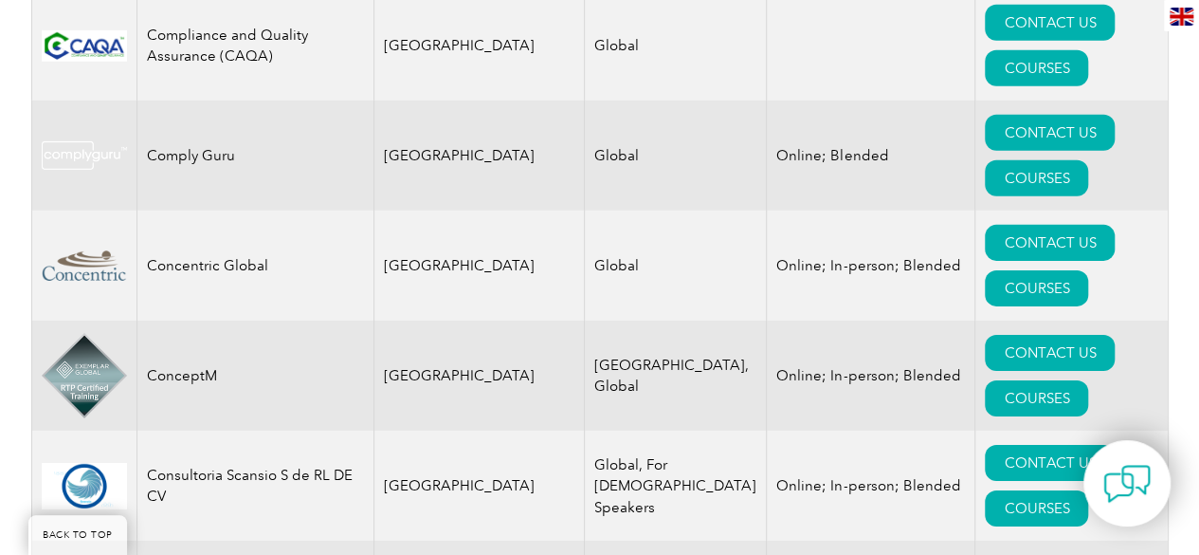
drag, startPoint x: 146, startPoint y: 255, endPoint x: 321, endPoint y: 318, distance: 186.2
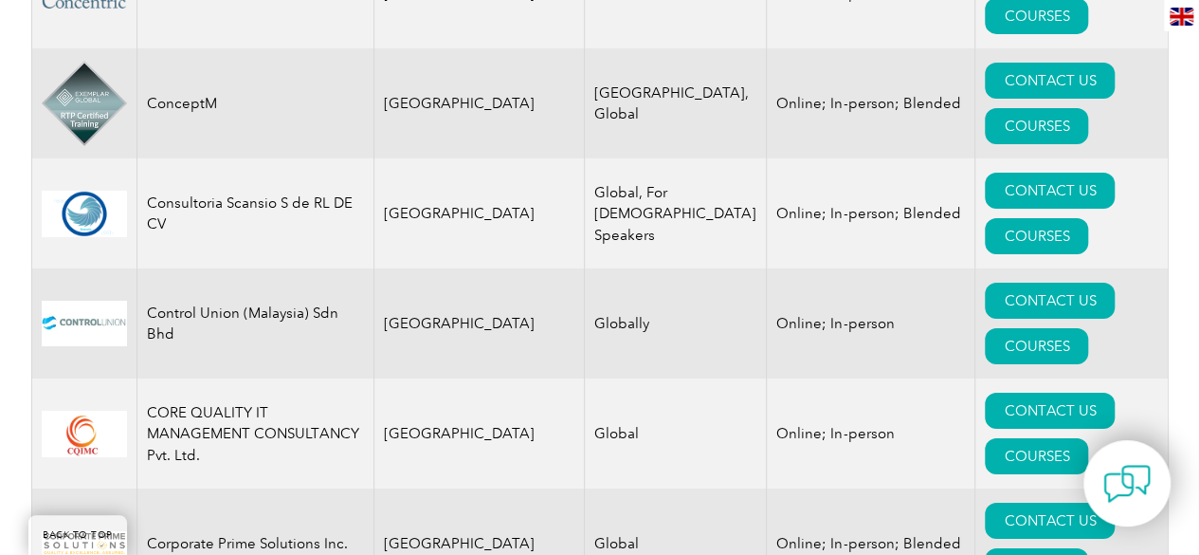
scroll to position [6774, 0]
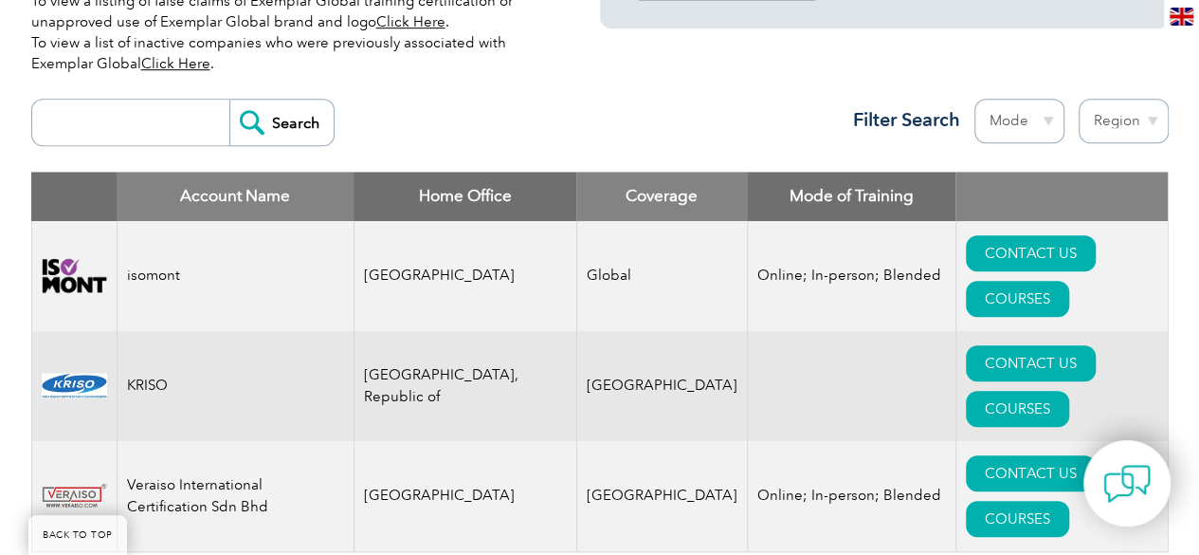
scroll to position [664, 0]
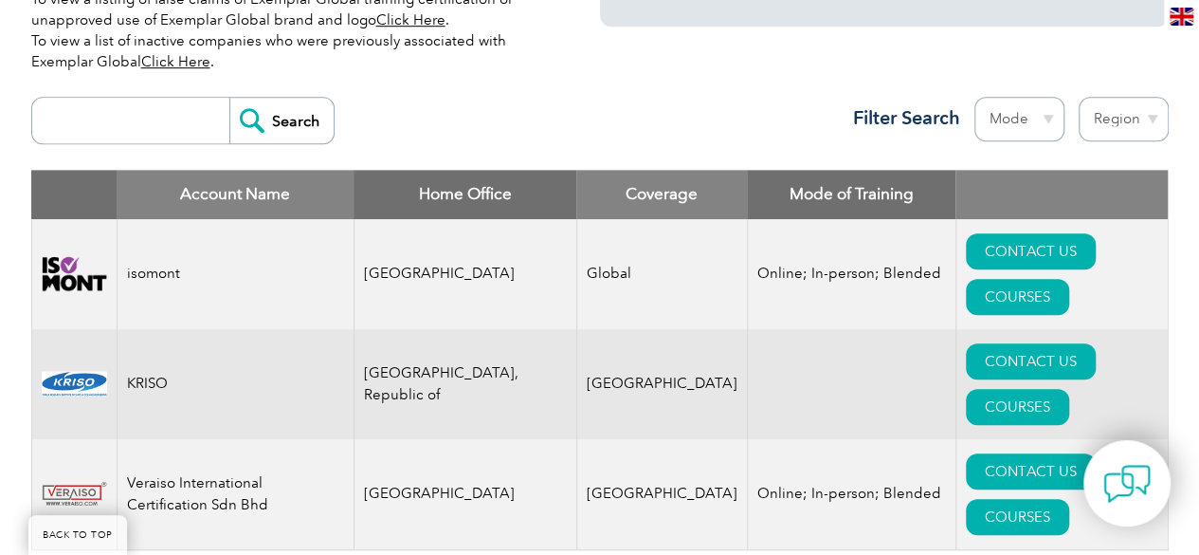
click at [192, 130] on input "search" at bounding box center [136, 121] width 188 height 46
type input "QAR"
click at [229, 98] on input "Search" at bounding box center [281, 121] width 104 height 46
